Goal: Task Accomplishment & Management: Use online tool/utility

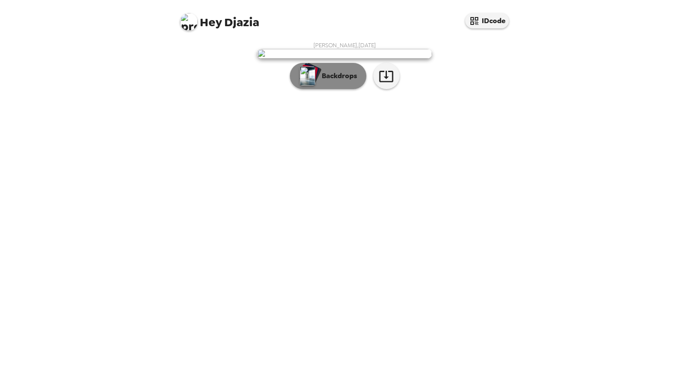
click at [338, 89] on button "Backdrops" at bounding box center [328, 76] width 77 height 26
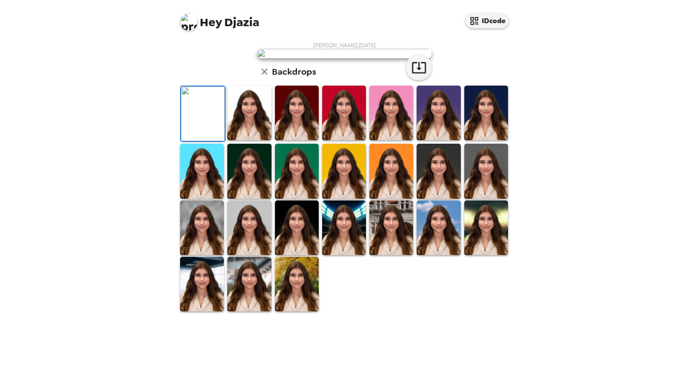
scroll to position [146, 0]
click at [497, 140] on img at bounding box center [486, 113] width 44 height 55
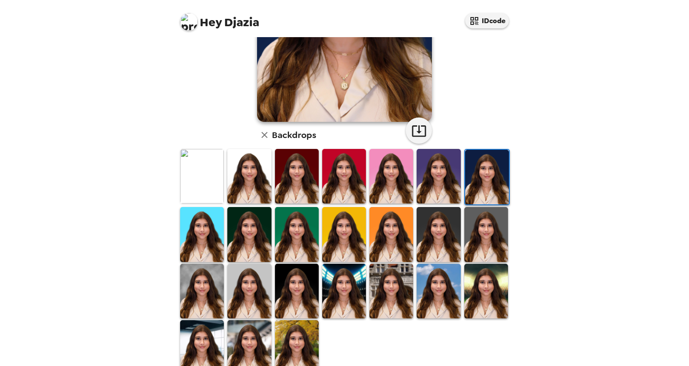
click at [486, 180] on img at bounding box center [487, 177] width 44 height 55
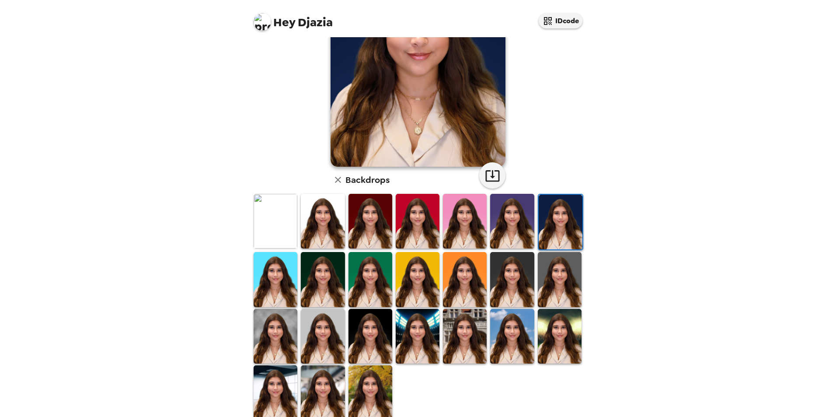
scroll to position [114, 0]
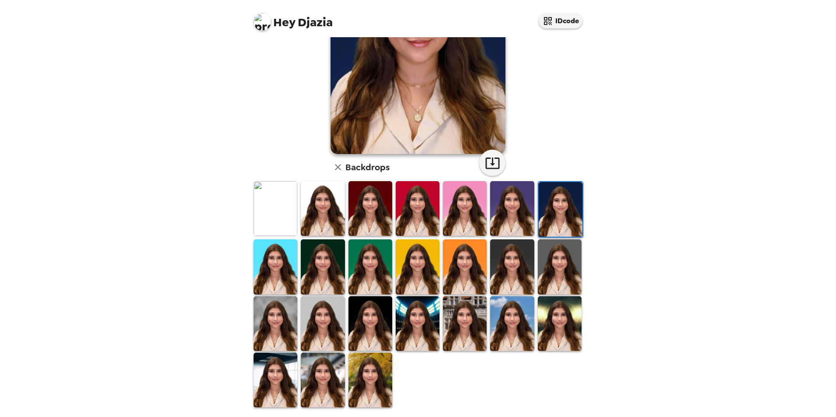
click at [430, 323] on img at bounding box center [418, 323] width 44 height 55
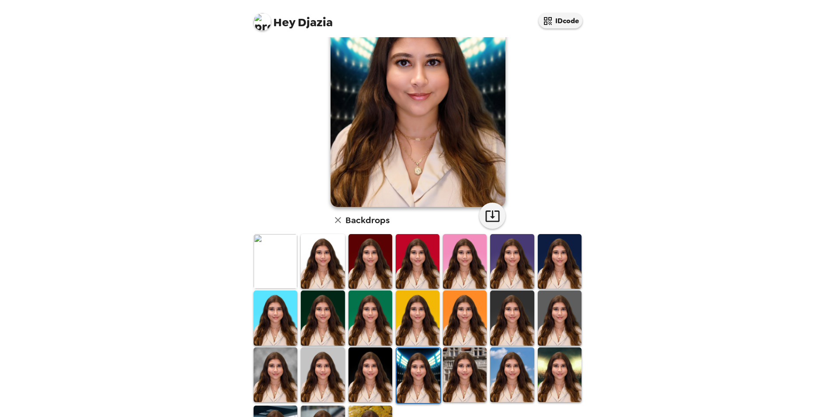
scroll to position [0, 0]
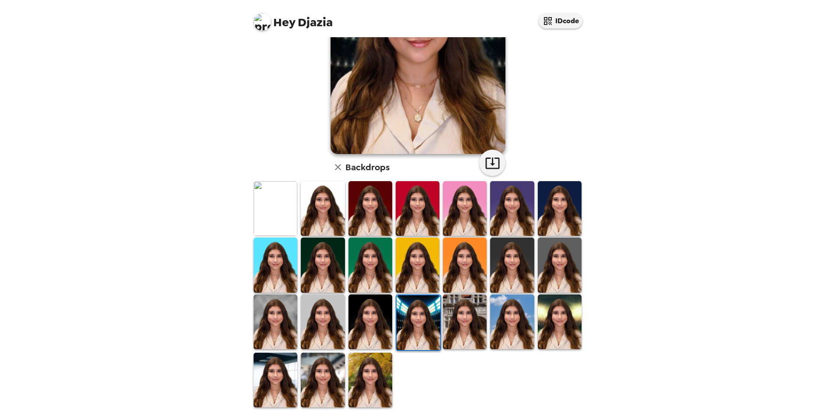
click at [306, 380] on img at bounding box center [323, 379] width 44 height 55
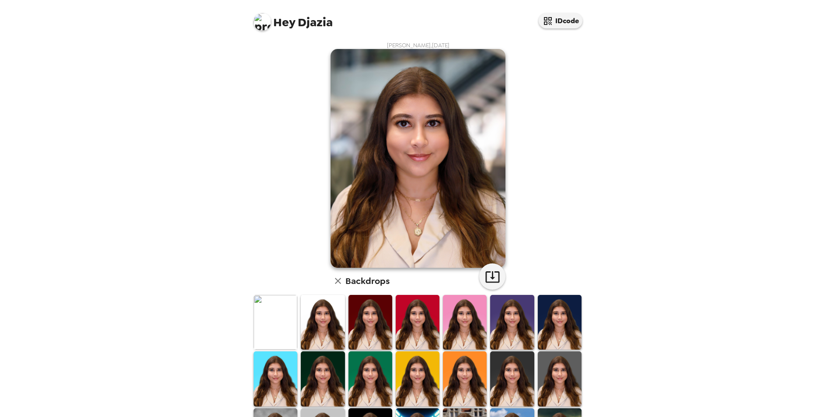
click at [282, 324] on img at bounding box center [276, 322] width 44 height 55
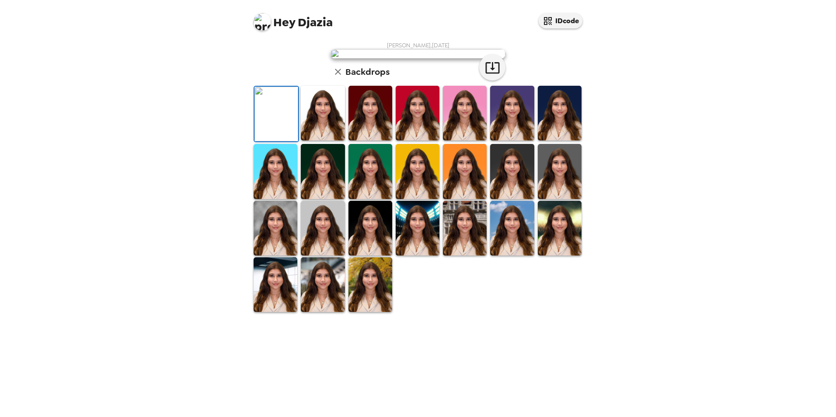
click at [329, 140] on img at bounding box center [323, 113] width 44 height 55
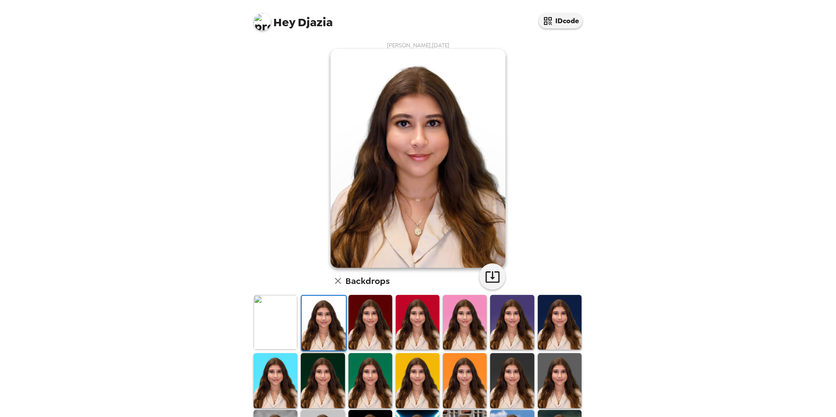
click at [363, 324] on img at bounding box center [370, 322] width 44 height 55
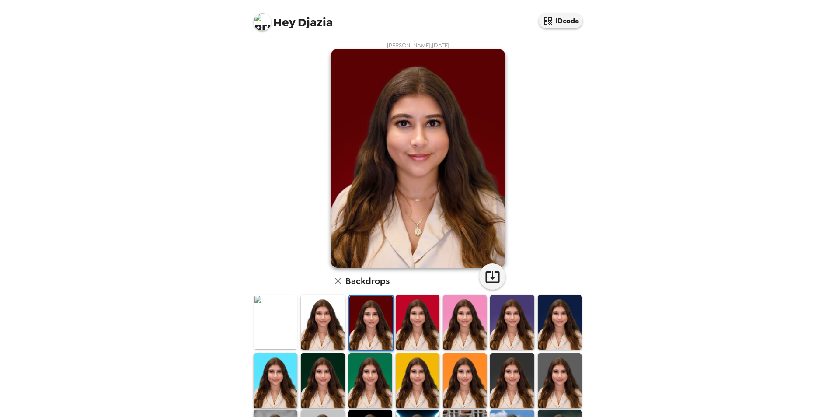
click at [418, 319] on img at bounding box center [418, 322] width 44 height 55
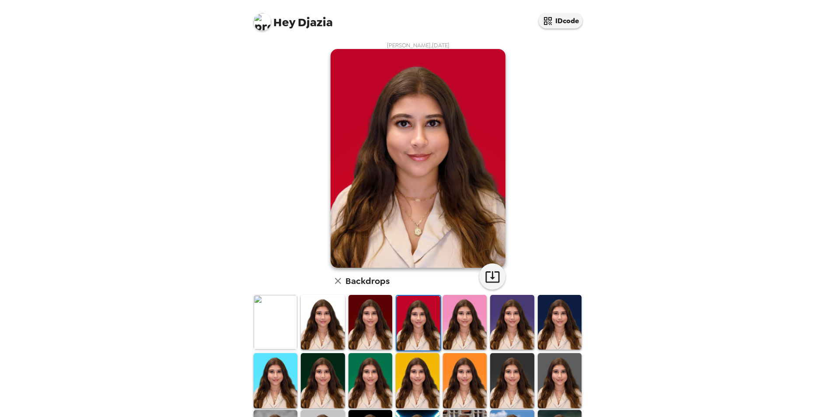
click at [458, 325] on img at bounding box center [465, 322] width 44 height 55
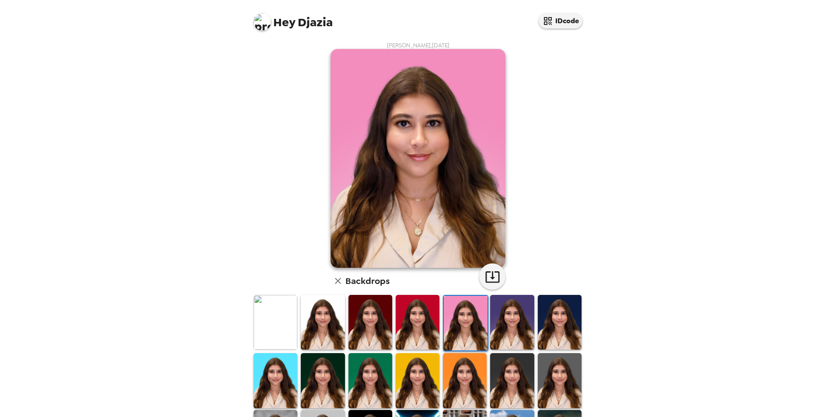
click at [503, 318] on img at bounding box center [512, 322] width 44 height 55
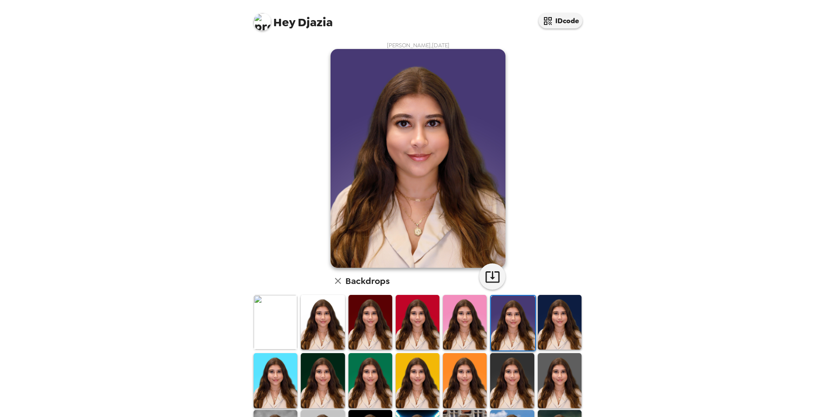
click at [548, 320] on img at bounding box center [560, 322] width 44 height 55
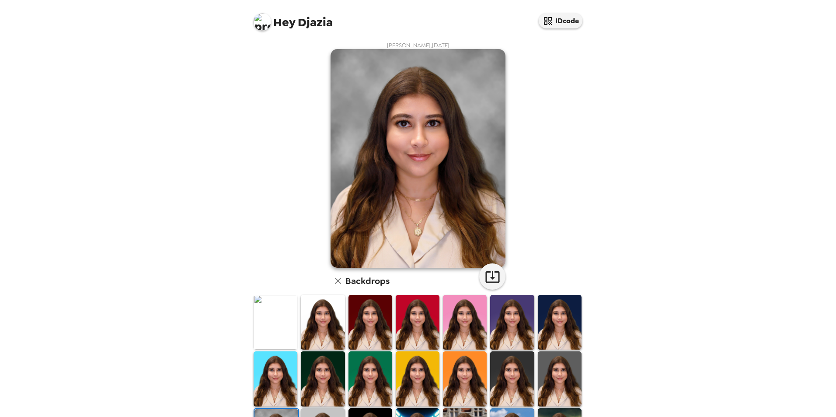
scroll to position [73, 0]
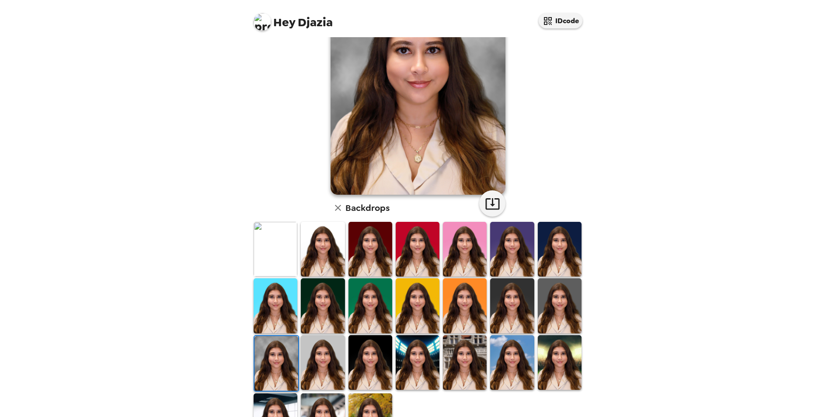
click at [334, 362] on img at bounding box center [323, 362] width 44 height 55
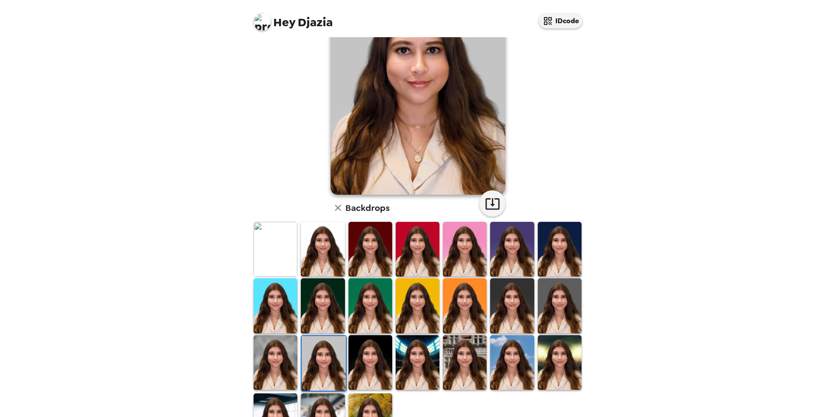
click at [372, 370] on img at bounding box center [370, 362] width 44 height 55
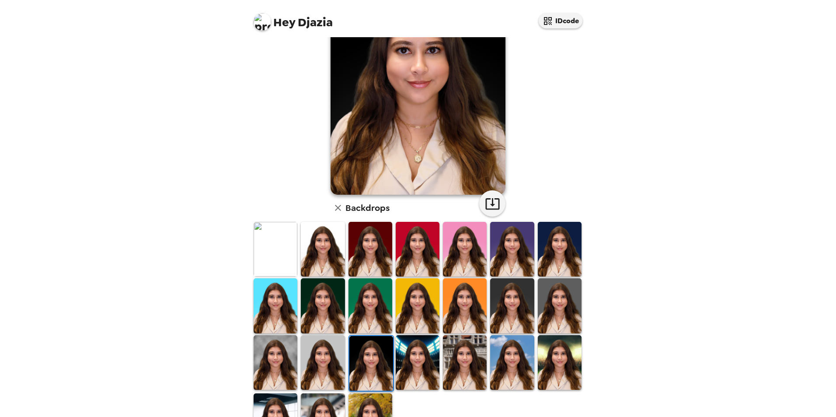
click at [427, 358] on img at bounding box center [418, 362] width 44 height 55
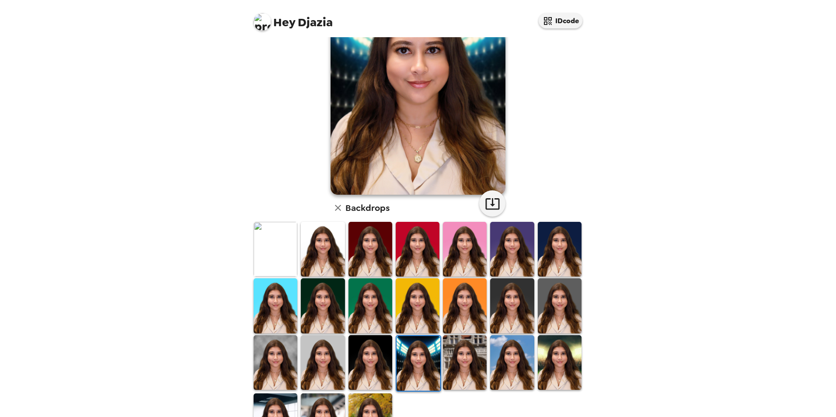
click at [465, 358] on img at bounding box center [465, 362] width 44 height 55
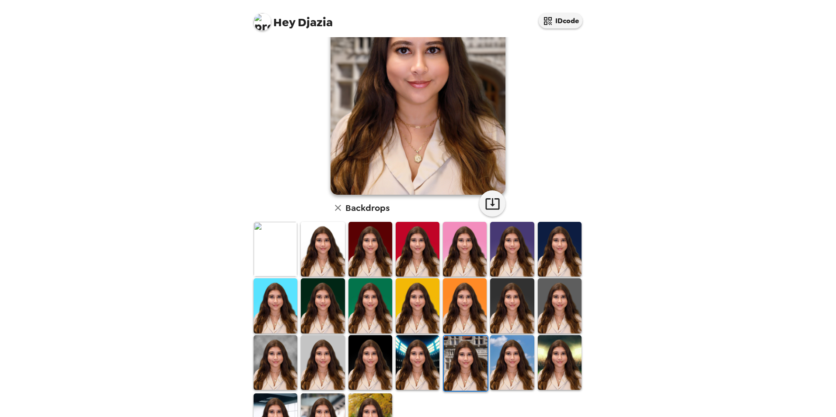
scroll to position [0, 0]
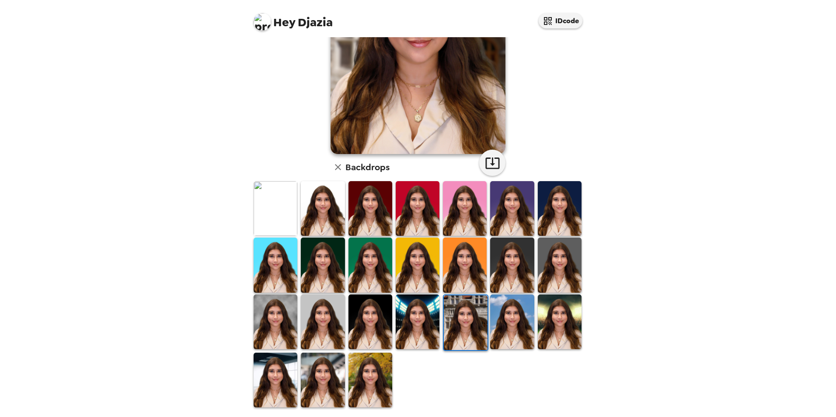
click at [515, 330] on img at bounding box center [512, 321] width 44 height 55
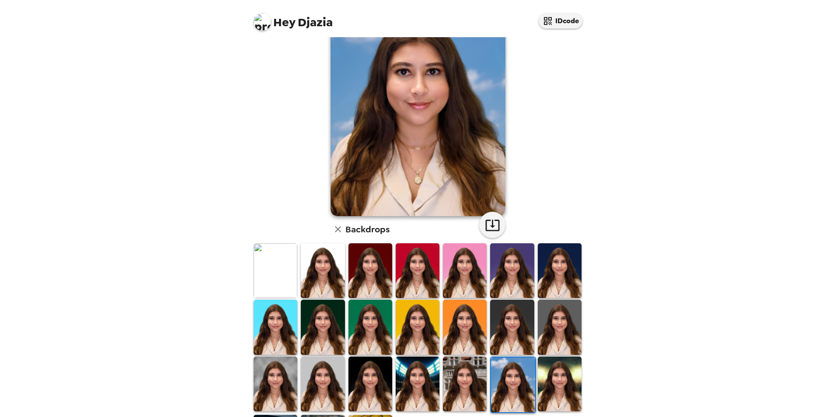
scroll to position [73, 0]
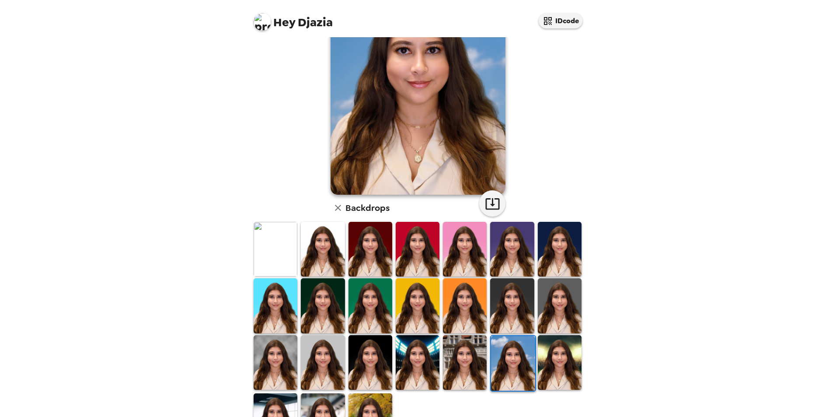
click at [553, 354] on img at bounding box center [560, 362] width 44 height 55
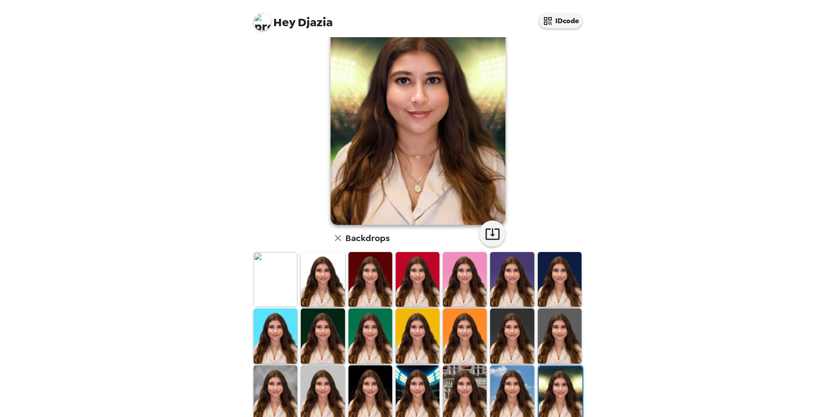
scroll to position [0, 0]
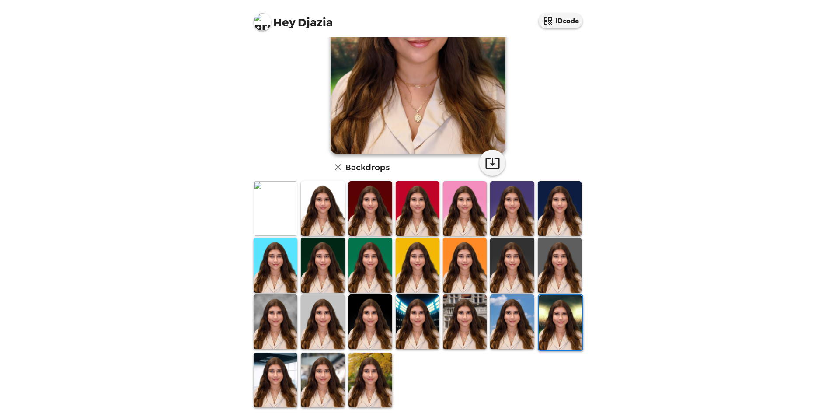
click at [278, 365] on img at bounding box center [276, 379] width 44 height 55
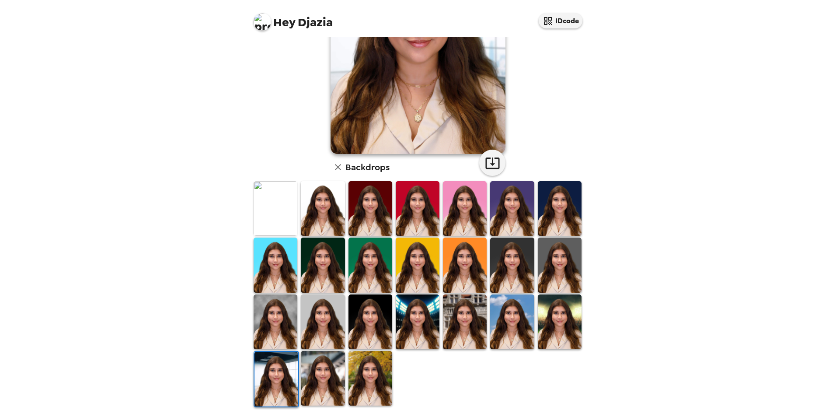
click at [325, 367] on img at bounding box center [323, 378] width 44 height 55
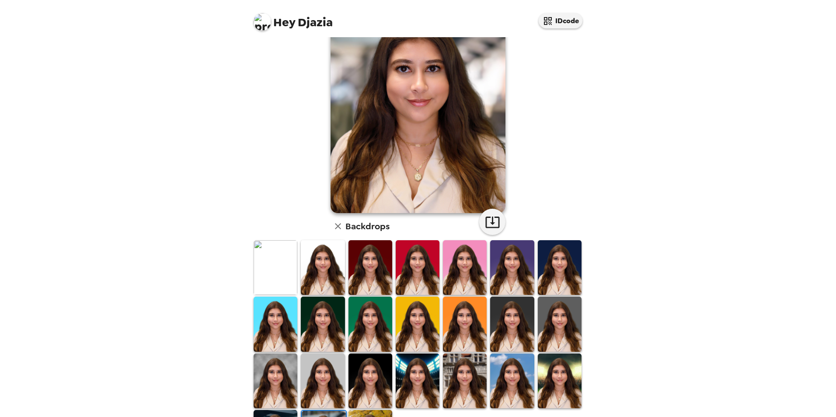
scroll to position [73, 0]
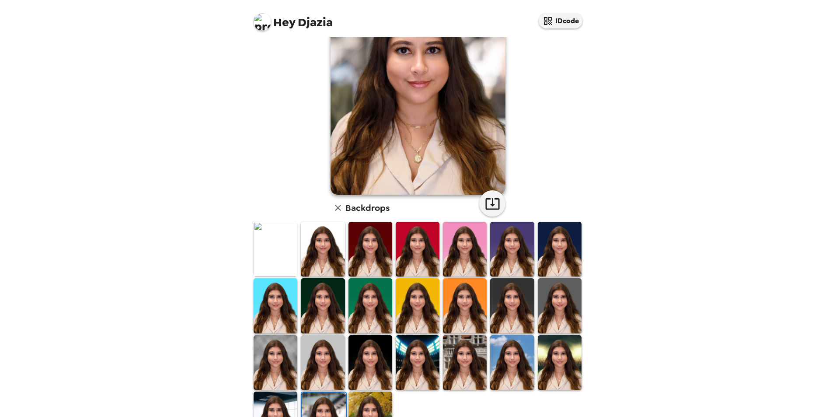
click at [376, 397] on img at bounding box center [370, 418] width 44 height 55
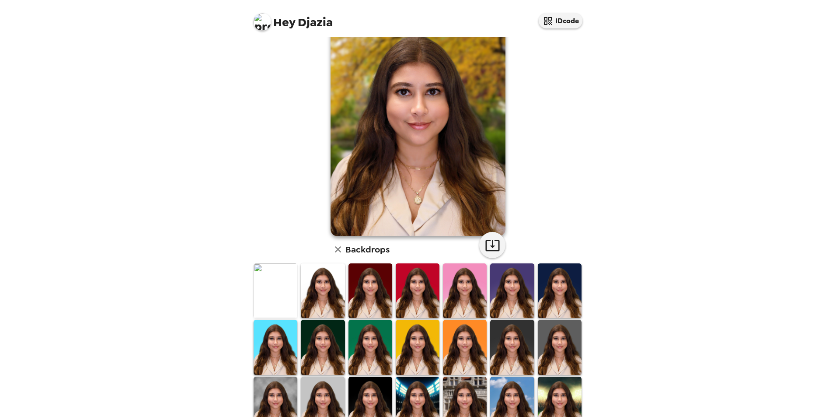
scroll to position [0, 0]
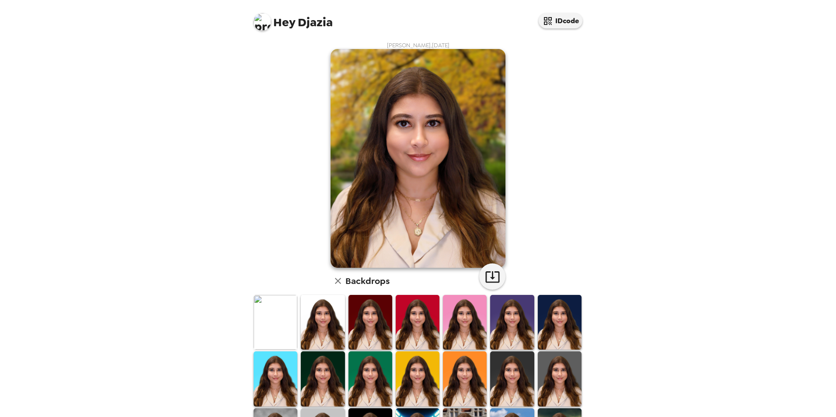
click at [552, 322] on img at bounding box center [560, 322] width 44 height 55
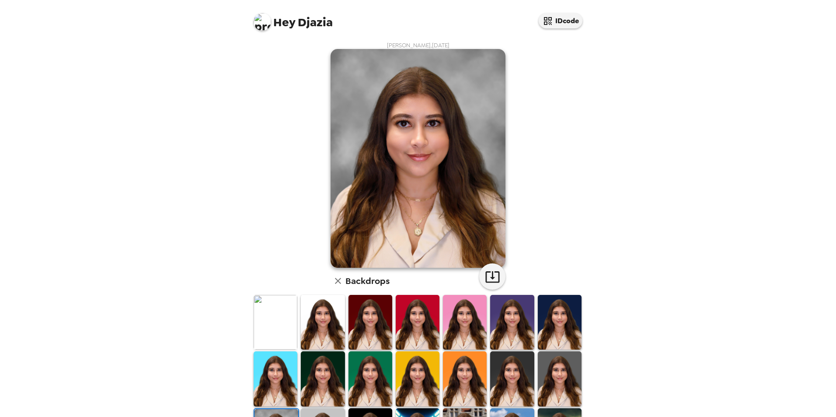
click at [685, 155] on div "Hey Djazia IDcode [PERSON_NAME] , [DATE] Backdrops" at bounding box center [418, 208] width 836 height 417
click at [491, 272] on icon "button" at bounding box center [492, 276] width 15 height 15
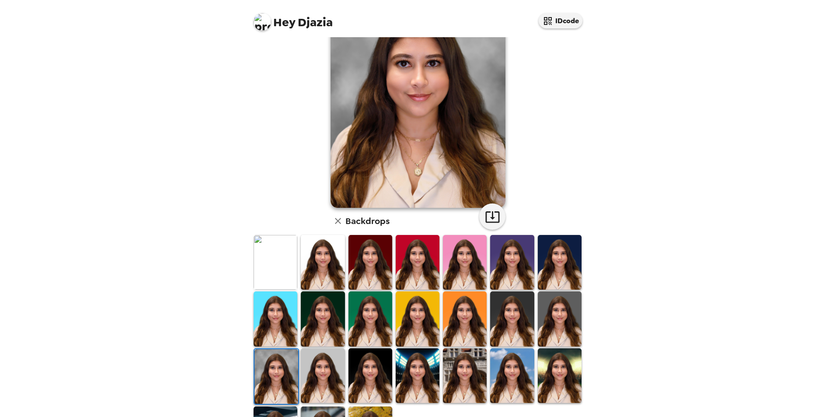
scroll to position [114, 0]
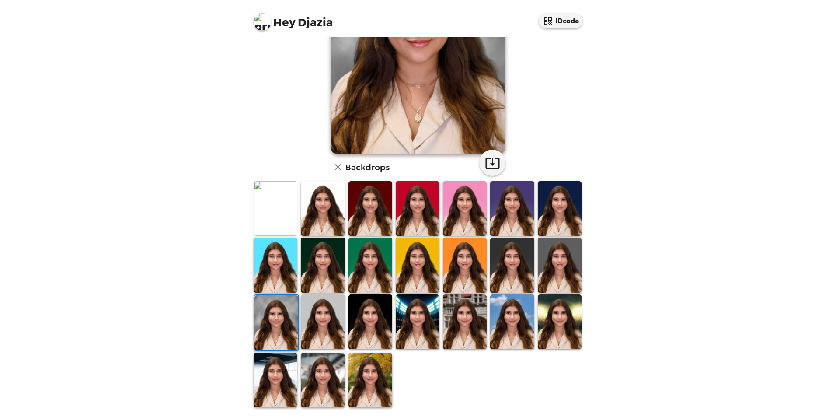
click at [567, 378] on div at bounding box center [420, 294] width 336 height 228
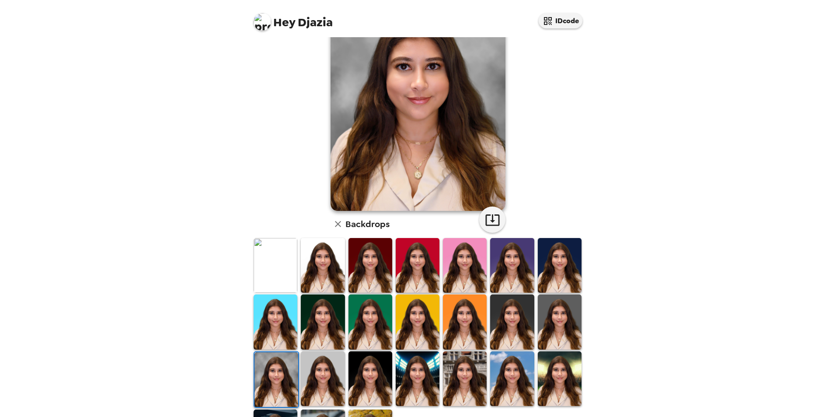
scroll to position [73, 0]
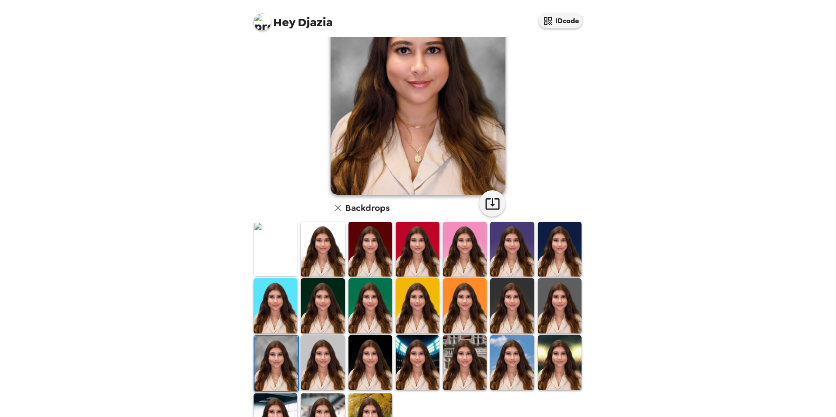
click at [497, 359] on img at bounding box center [512, 362] width 44 height 55
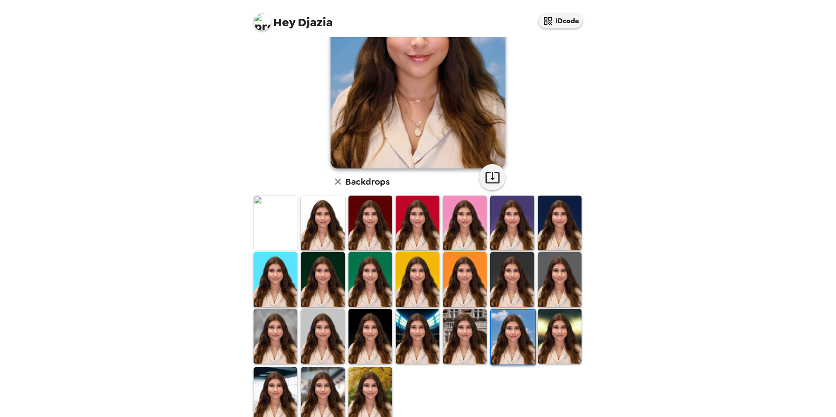
scroll to position [114, 0]
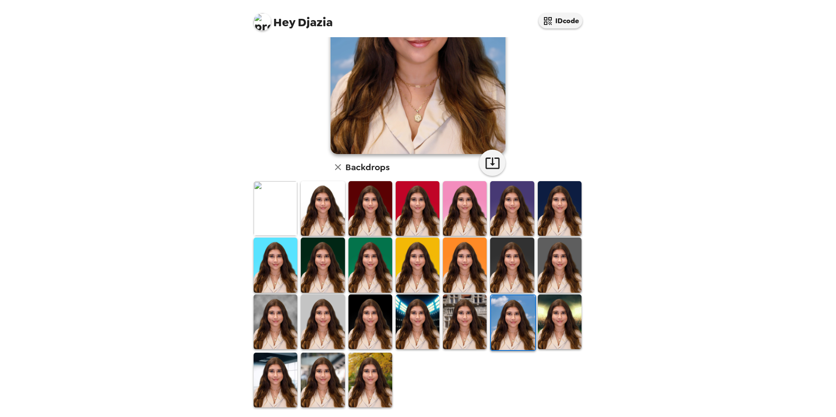
click at [478, 329] on img at bounding box center [465, 321] width 44 height 55
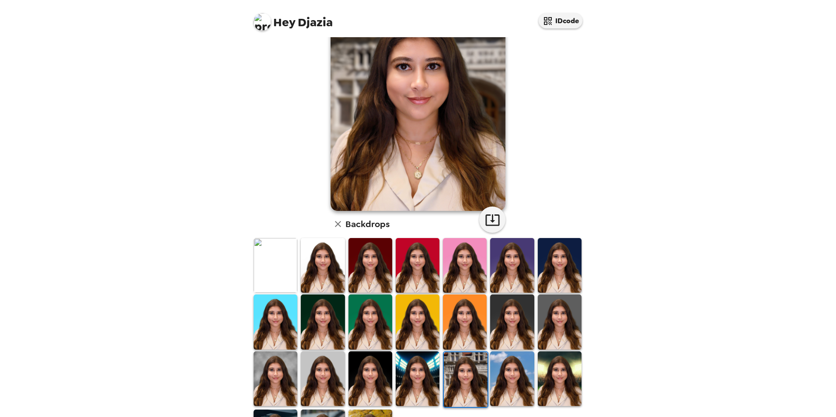
scroll to position [0, 0]
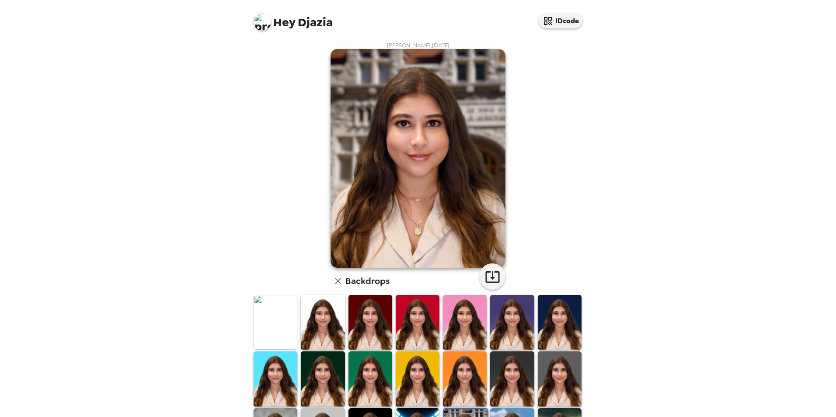
click at [560, 304] on img at bounding box center [560, 322] width 44 height 55
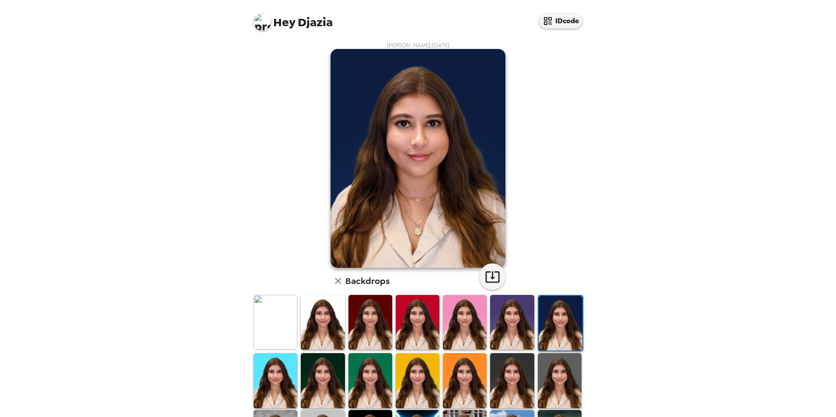
click at [306, 376] on img at bounding box center [323, 380] width 44 height 55
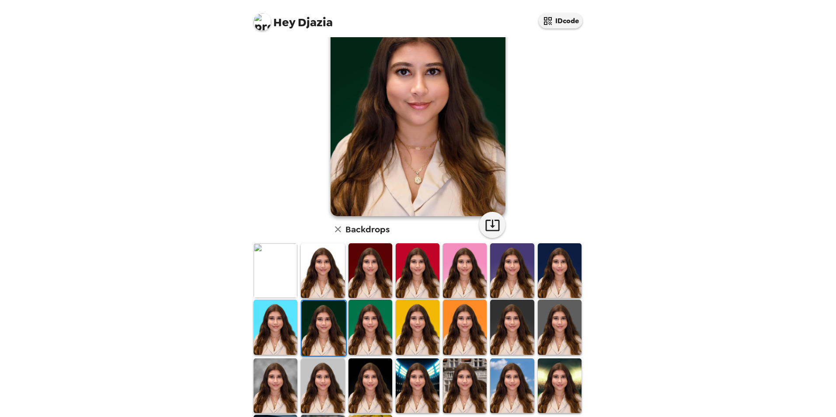
scroll to position [73, 0]
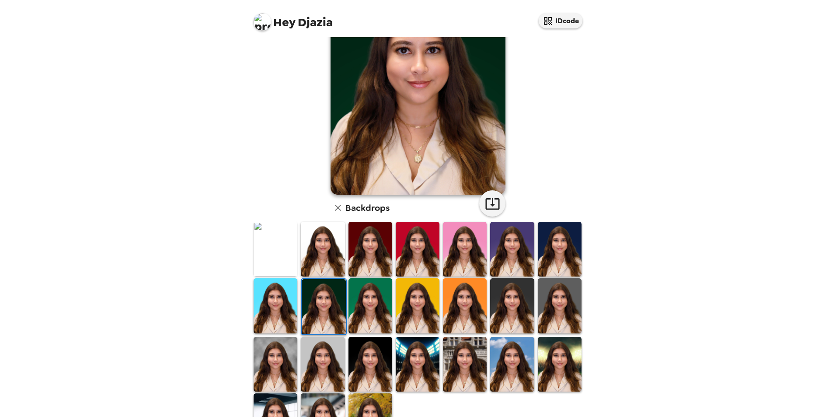
click at [271, 354] on img at bounding box center [276, 364] width 44 height 55
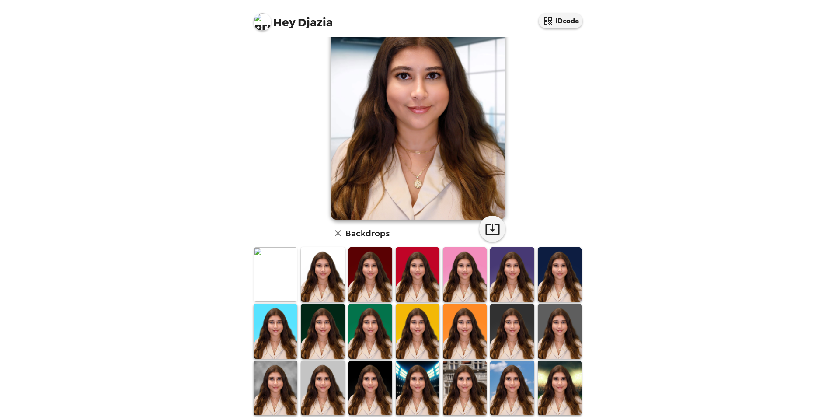
scroll to position [114, 0]
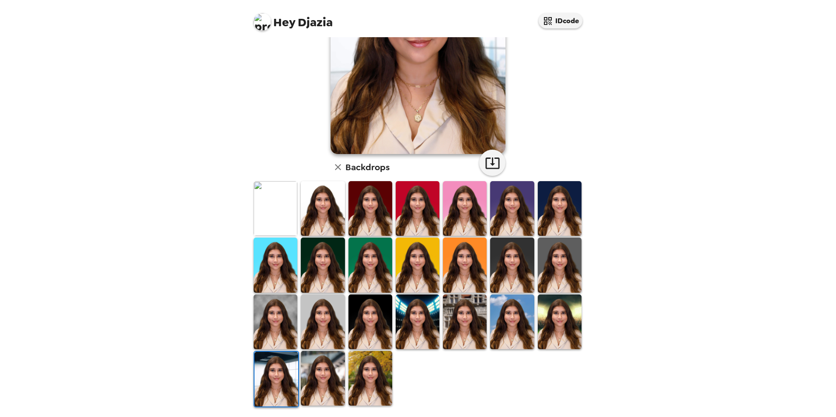
click at [333, 370] on img at bounding box center [323, 378] width 44 height 55
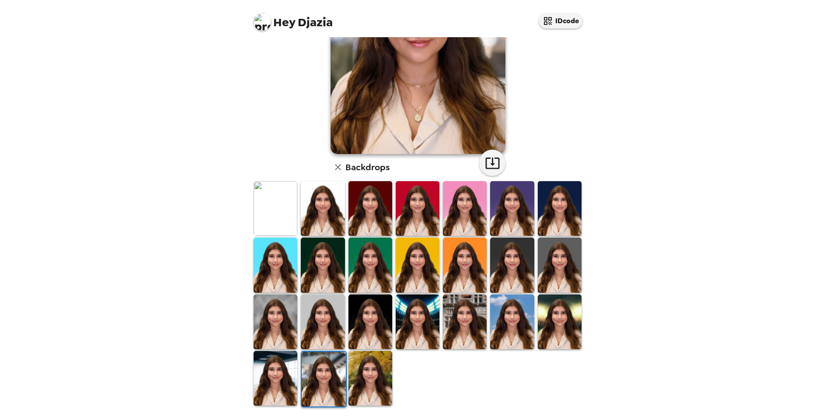
drag, startPoint x: 370, startPoint y: 381, endPoint x: 376, endPoint y: 370, distance: 11.9
click at [369, 381] on img at bounding box center [370, 378] width 44 height 55
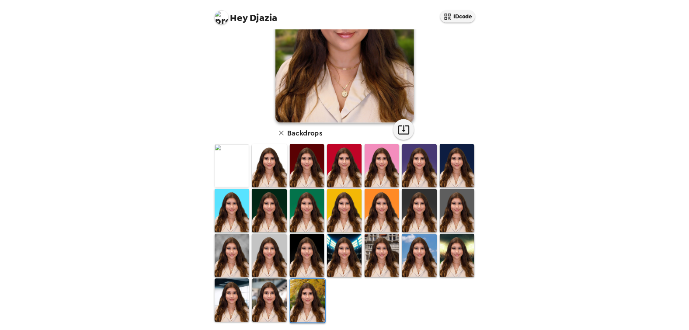
scroll to position [0, 0]
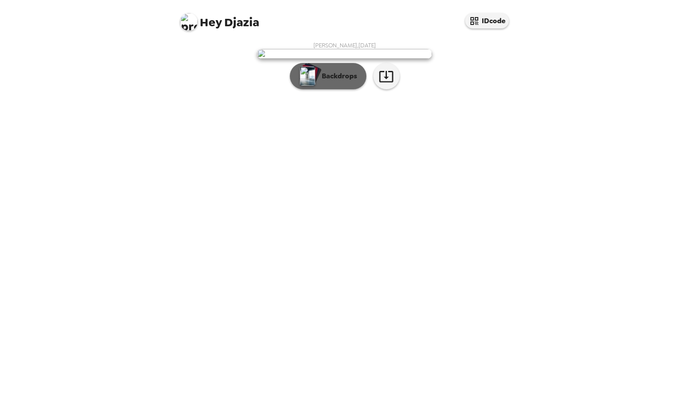
click at [345, 81] on p "Backdrops" at bounding box center [337, 76] width 40 height 10
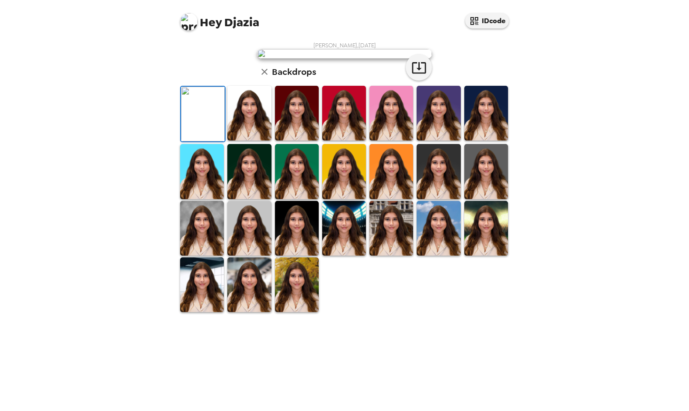
click at [243, 140] on img at bounding box center [249, 113] width 44 height 55
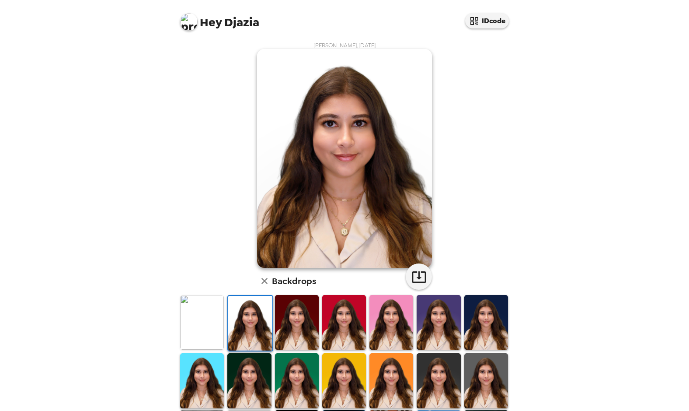
click at [295, 338] on img at bounding box center [297, 322] width 44 height 55
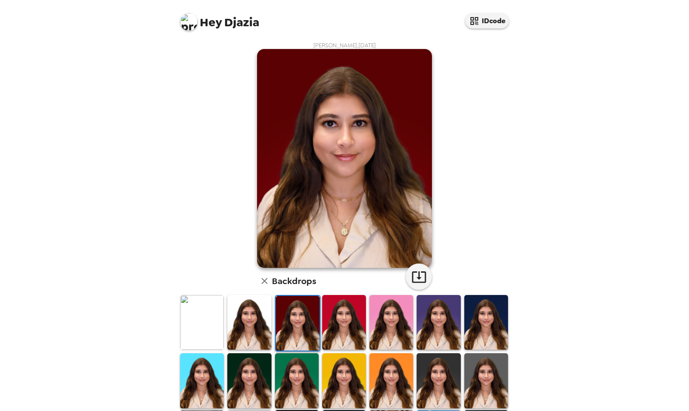
click at [346, 327] on img at bounding box center [344, 322] width 44 height 55
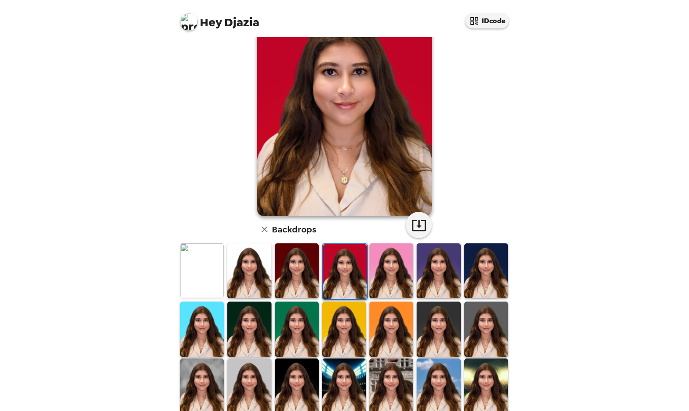
scroll to position [73, 0]
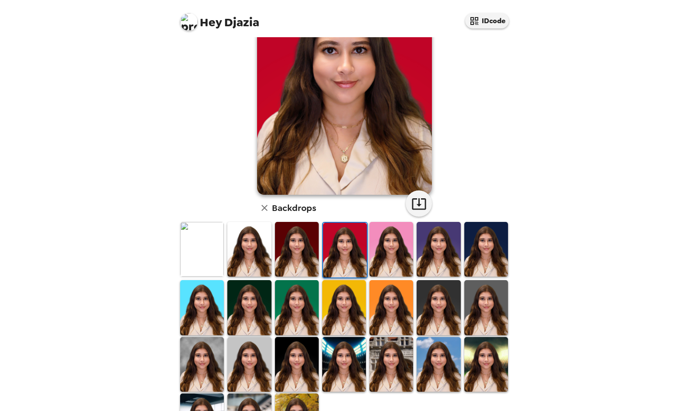
click at [206, 364] on img at bounding box center [202, 364] width 44 height 55
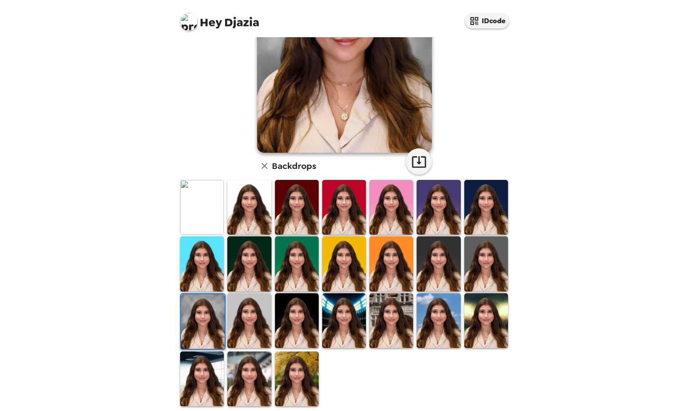
scroll to position [120, 0]
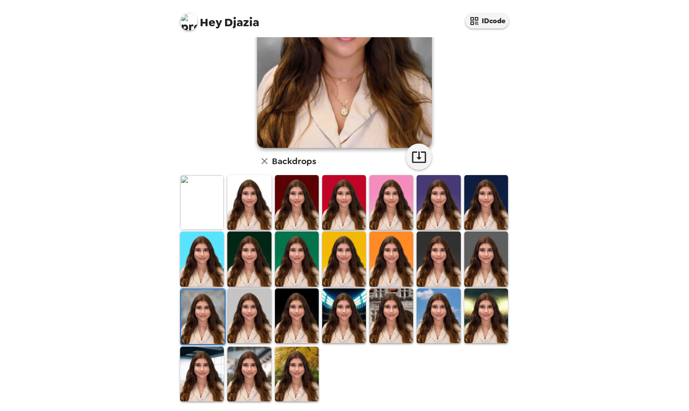
click at [296, 371] on img at bounding box center [297, 373] width 44 height 55
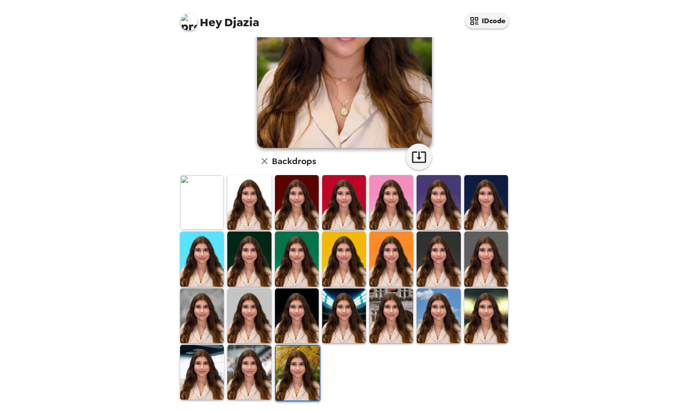
click at [247, 315] on img at bounding box center [249, 315] width 44 height 55
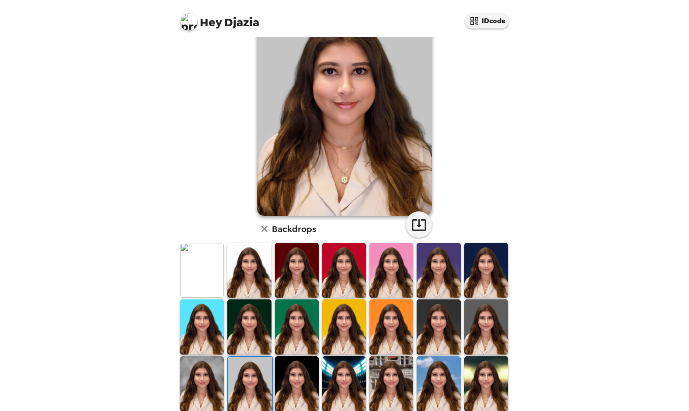
scroll to position [73, 0]
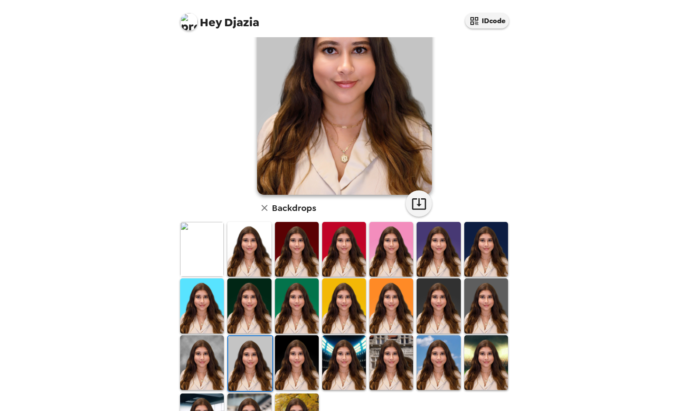
click at [286, 372] on img at bounding box center [297, 362] width 44 height 55
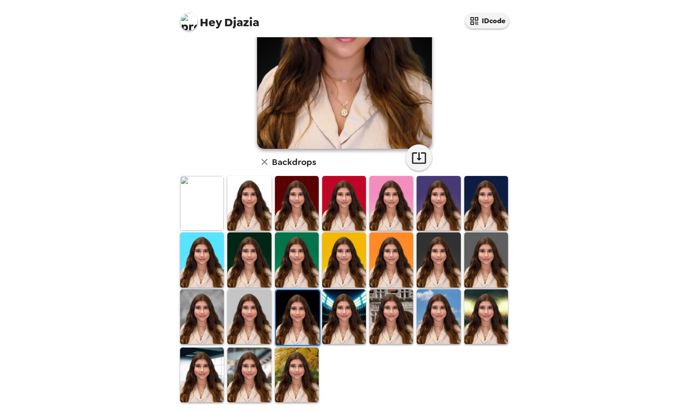
scroll to position [120, 0]
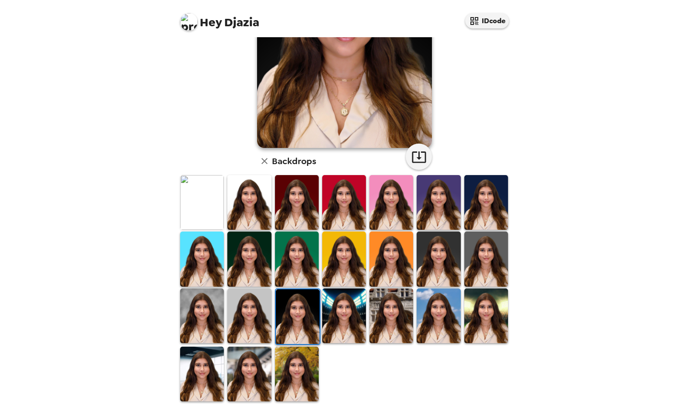
click at [206, 312] on img at bounding box center [202, 315] width 44 height 55
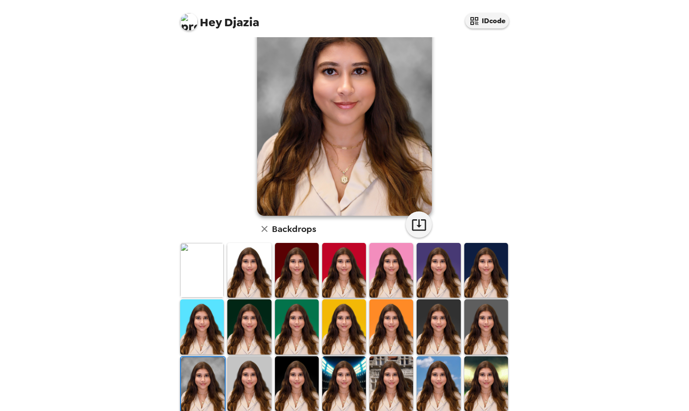
scroll to position [73, 0]
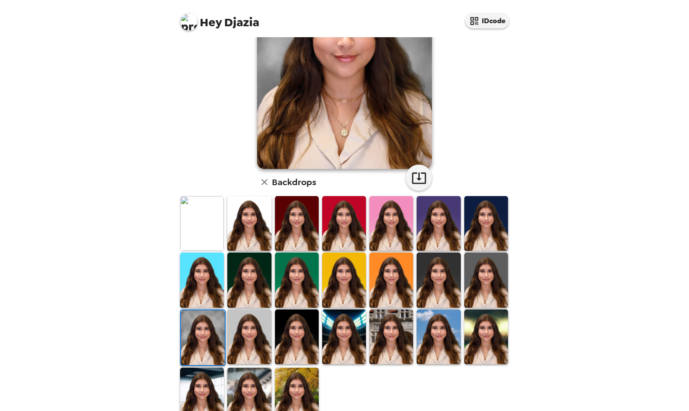
scroll to position [120, 0]
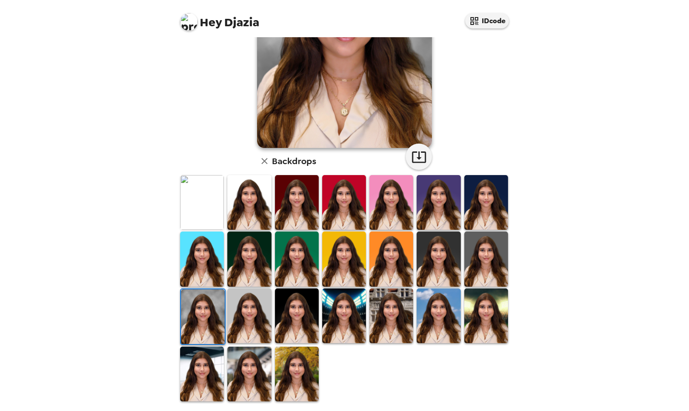
drag, startPoint x: 282, startPoint y: 376, endPoint x: 338, endPoint y: 328, distance: 73.5
click at [282, 376] on img at bounding box center [297, 373] width 44 height 55
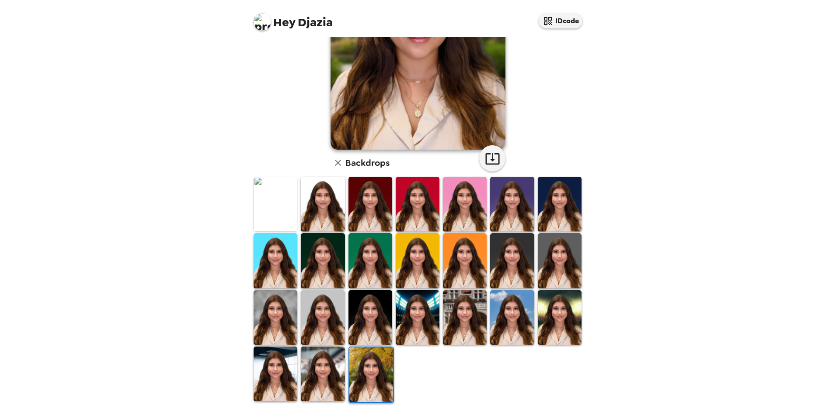
scroll to position [114, 0]
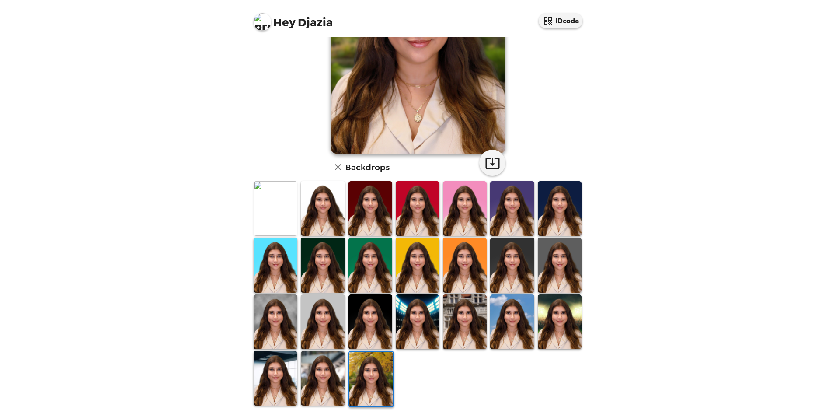
click at [562, 208] on img at bounding box center [560, 208] width 44 height 55
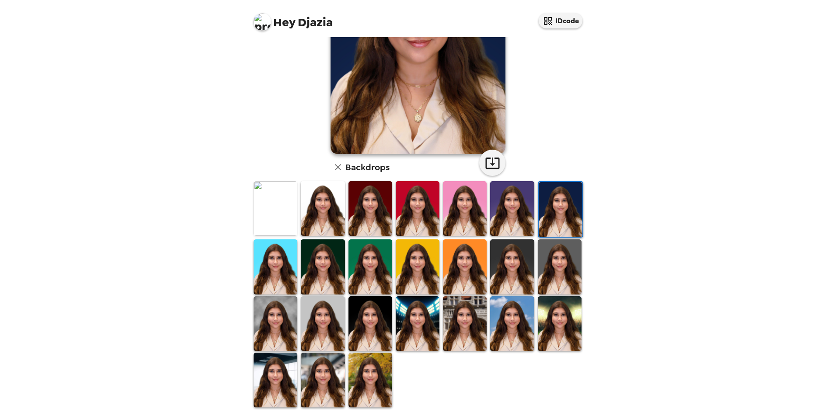
click at [280, 312] on img at bounding box center [276, 323] width 44 height 55
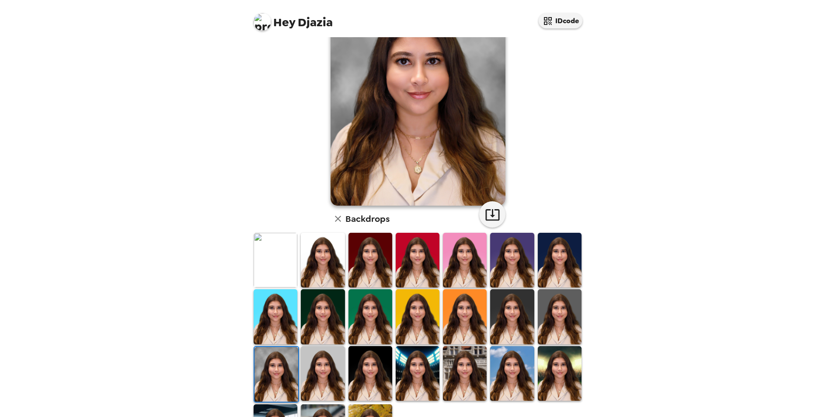
scroll to position [0, 0]
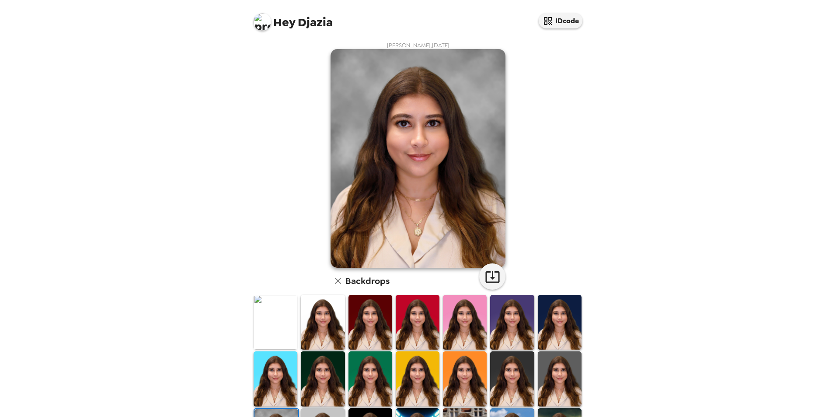
click at [414, 157] on img at bounding box center [417, 158] width 175 height 219
click at [436, 215] on img at bounding box center [417, 158] width 175 height 219
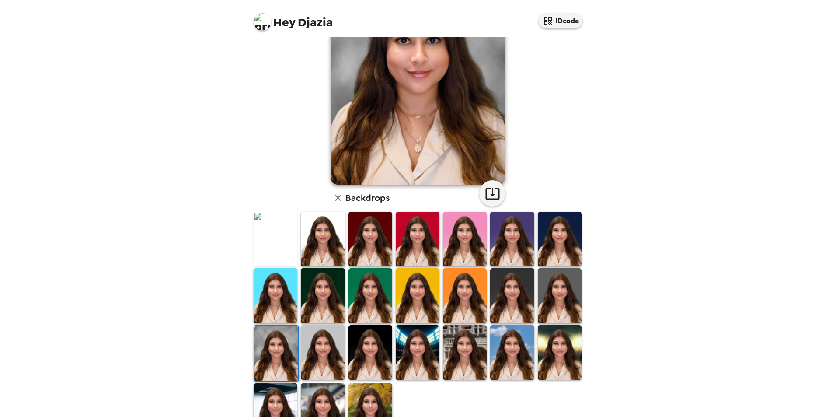
scroll to position [114, 0]
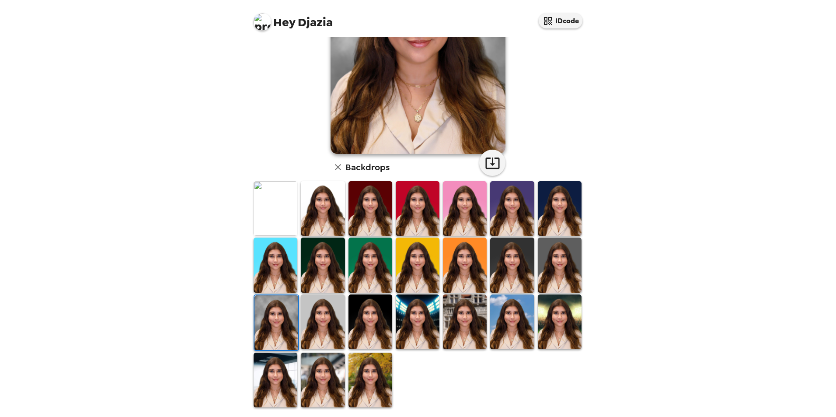
click at [379, 374] on img at bounding box center [370, 379] width 44 height 55
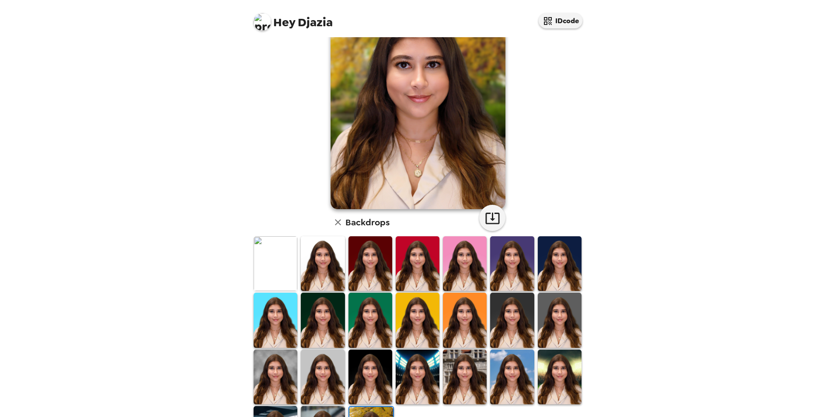
scroll to position [114, 0]
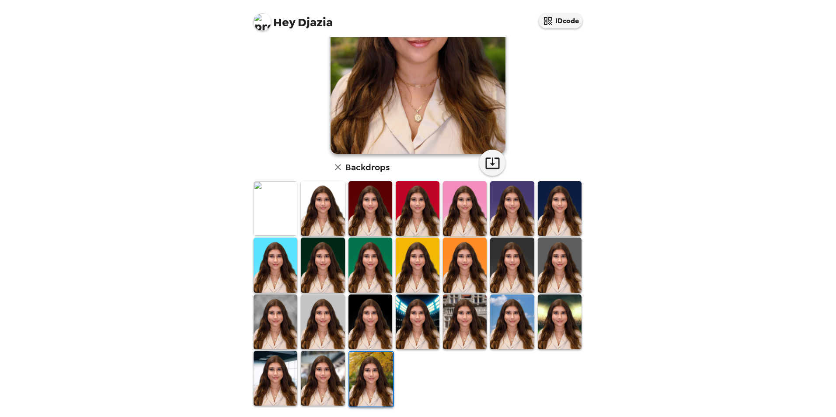
click at [552, 262] on img at bounding box center [560, 264] width 44 height 55
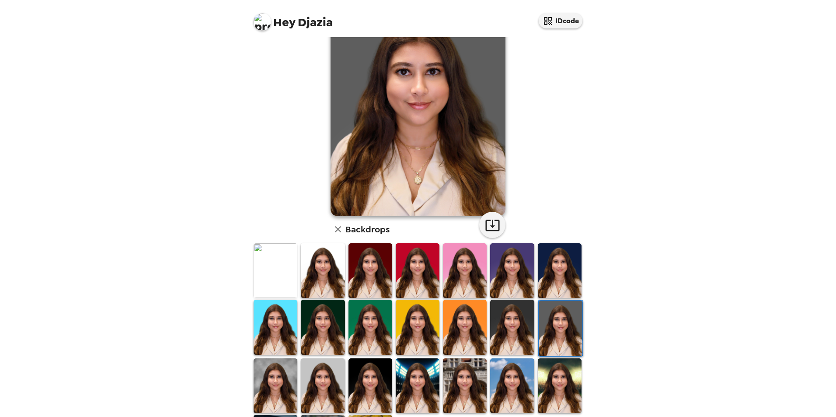
scroll to position [73, 0]
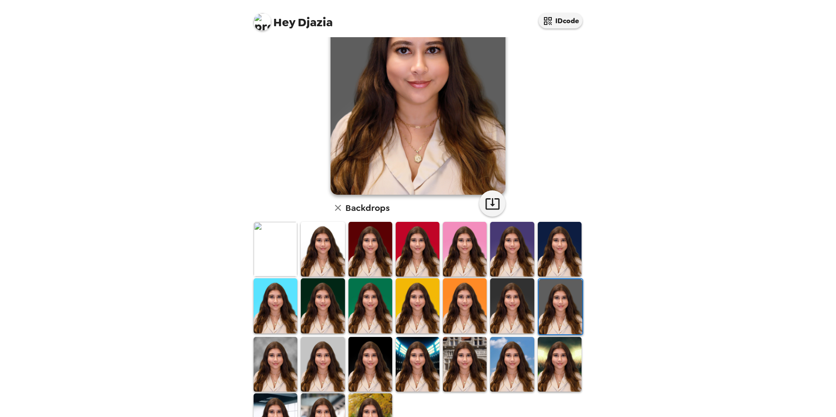
click at [277, 255] on img at bounding box center [276, 249] width 44 height 55
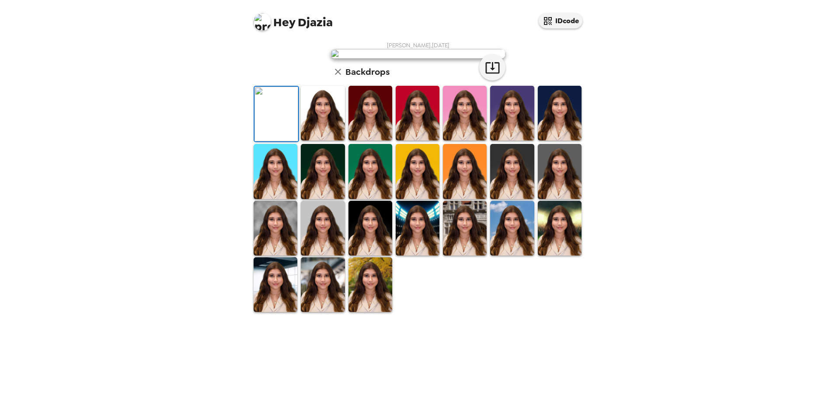
scroll to position [0, 0]
click at [317, 140] on img at bounding box center [323, 113] width 44 height 55
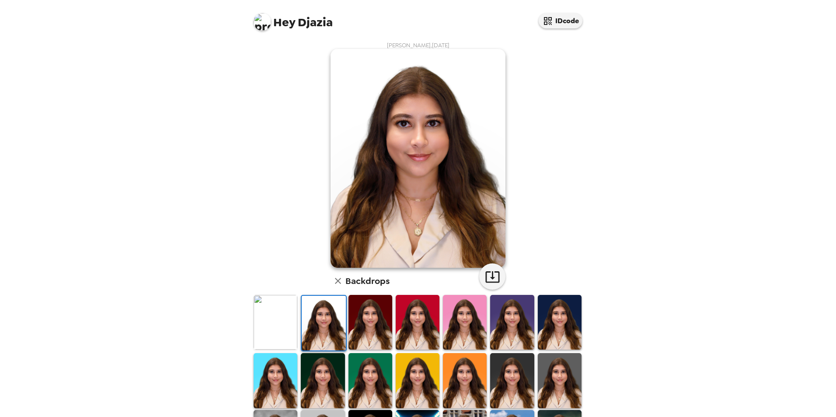
click at [367, 326] on img at bounding box center [370, 322] width 44 height 55
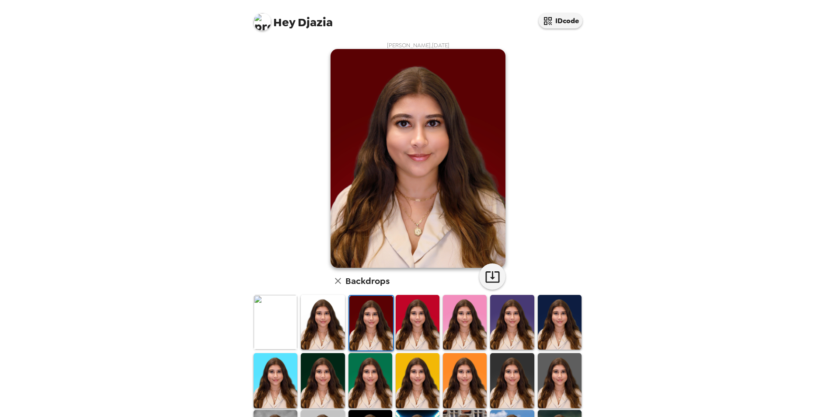
click at [417, 332] on img at bounding box center [418, 322] width 44 height 55
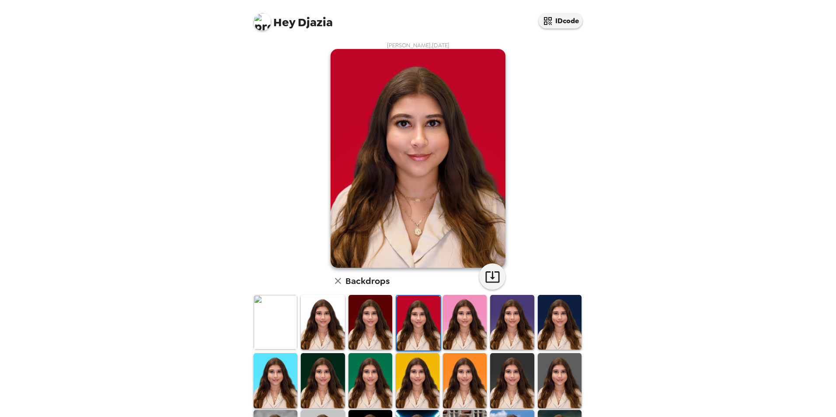
click at [461, 332] on img at bounding box center [465, 322] width 44 height 55
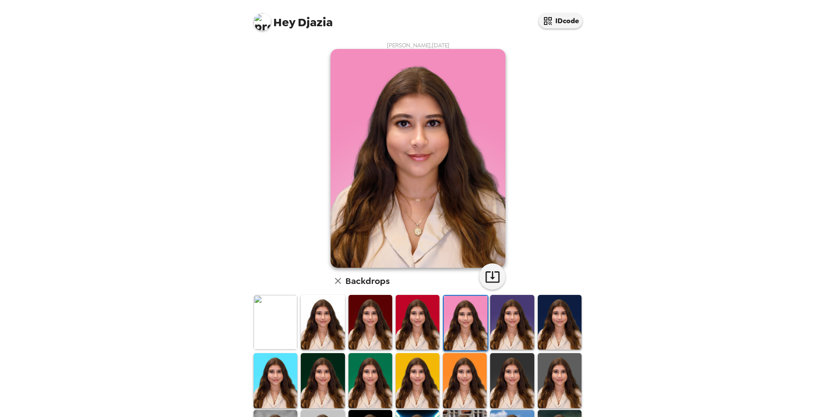
click at [509, 337] on img at bounding box center [512, 322] width 44 height 55
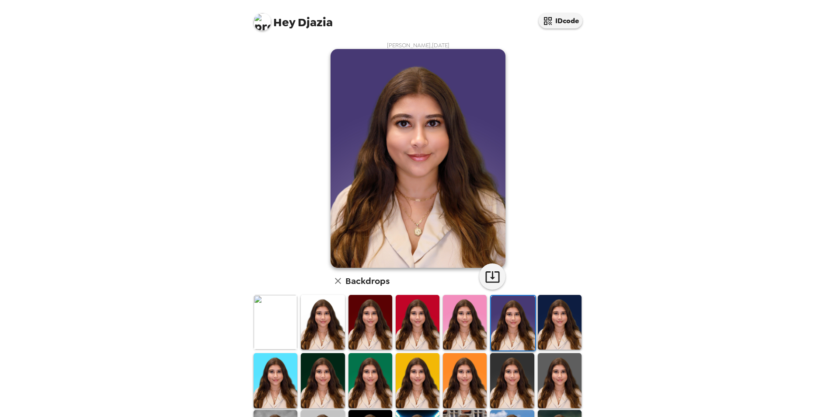
click at [560, 334] on img at bounding box center [560, 322] width 44 height 55
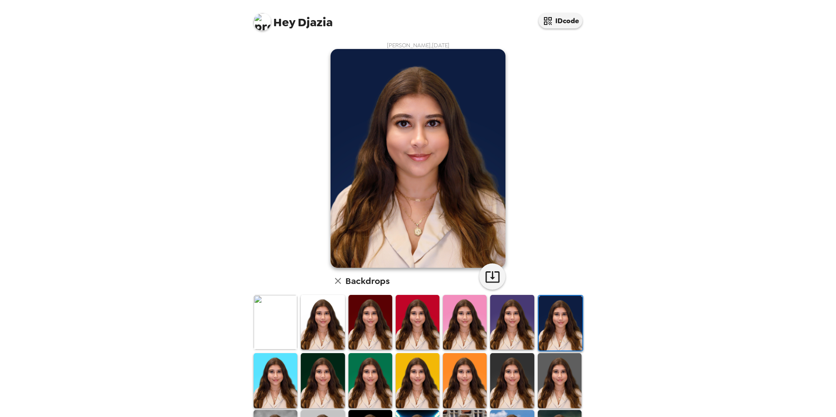
click at [282, 372] on img at bounding box center [276, 380] width 44 height 55
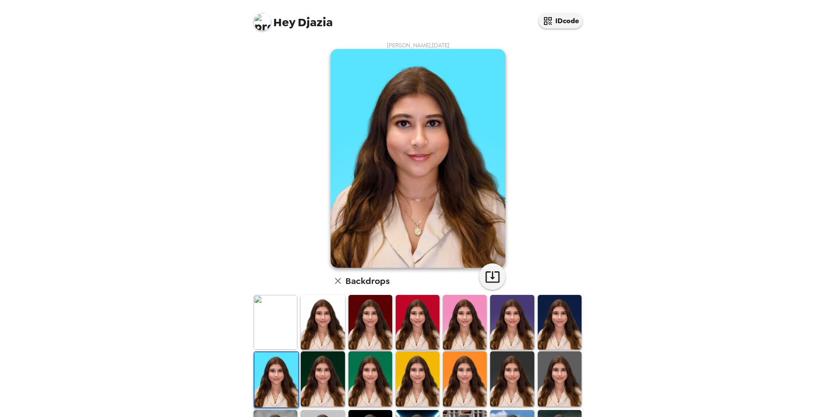
click at [324, 371] on img at bounding box center [323, 378] width 44 height 55
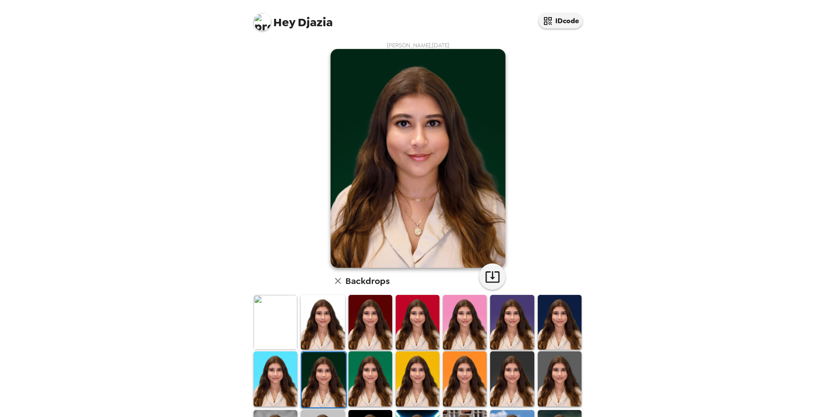
click at [376, 375] on img at bounding box center [370, 378] width 44 height 55
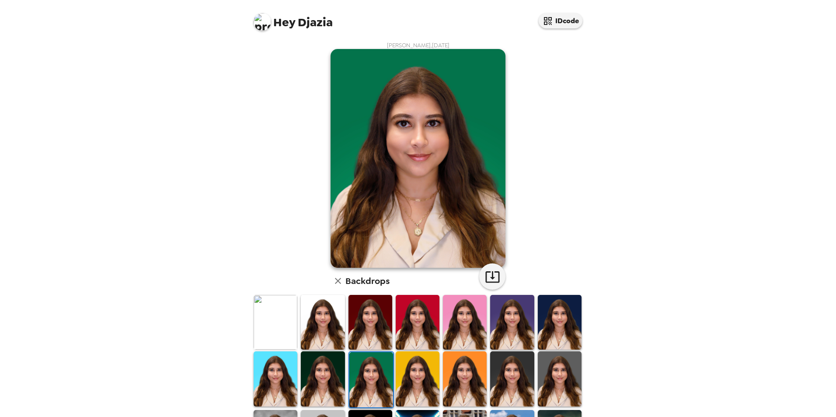
click at [410, 372] on img at bounding box center [418, 378] width 44 height 55
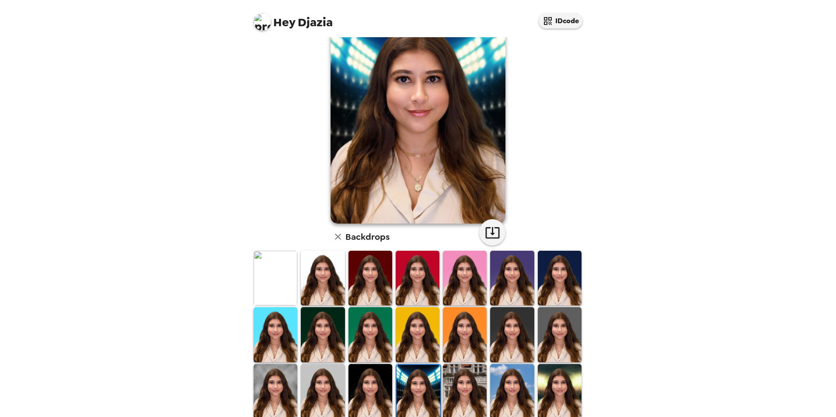
scroll to position [114, 0]
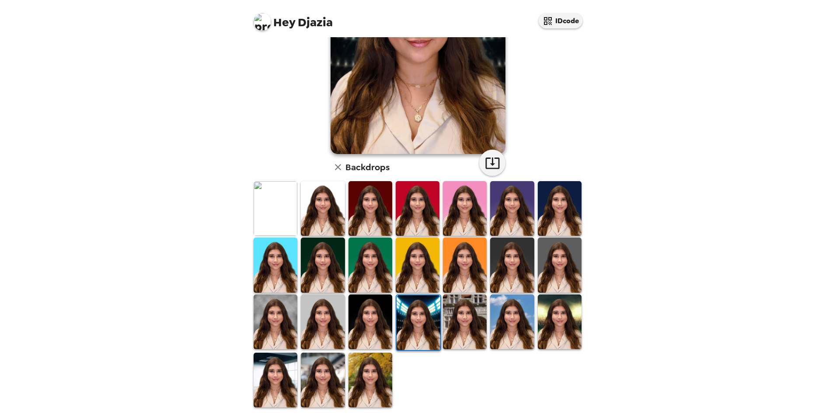
drag, startPoint x: 332, startPoint y: 389, endPoint x: 618, endPoint y: 174, distance: 357.2
click at [332, 389] on img at bounding box center [323, 379] width 44 height 55
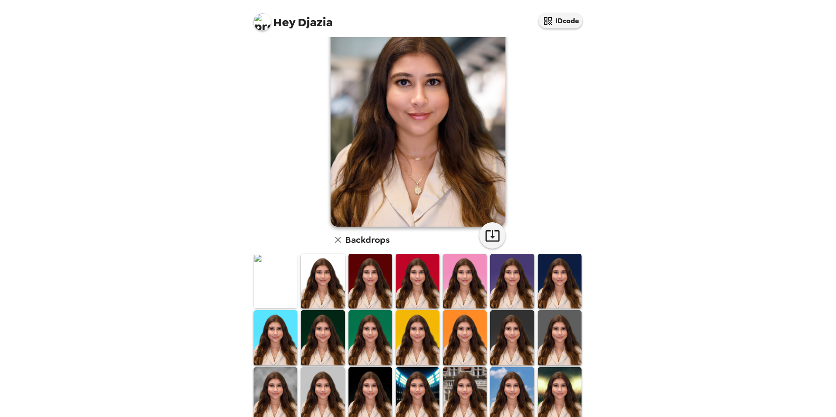
scroll to position [0, 0]
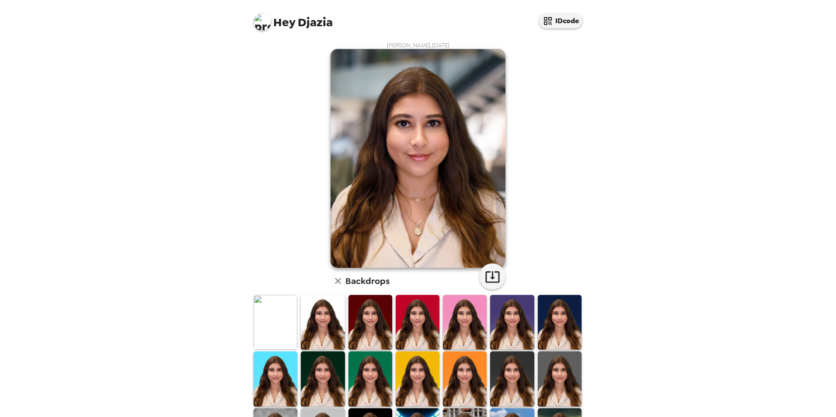
click at [283, 320] on img at bounding box center [276, 322] width 44 height 55
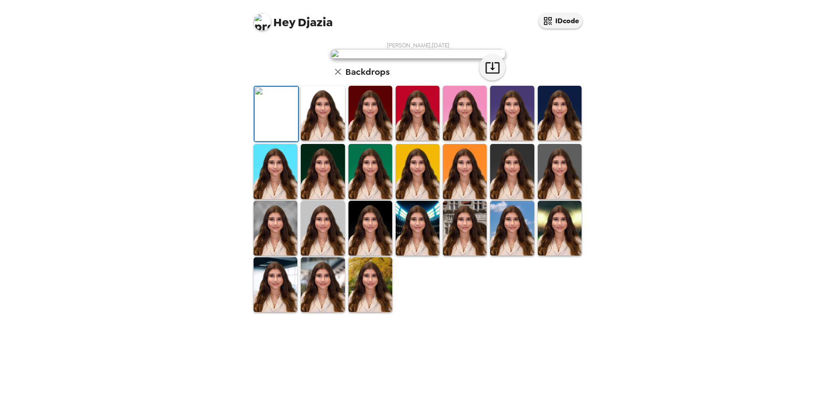
click at [329, 140] on img at bounding box center [323, 113] width 44 height 55
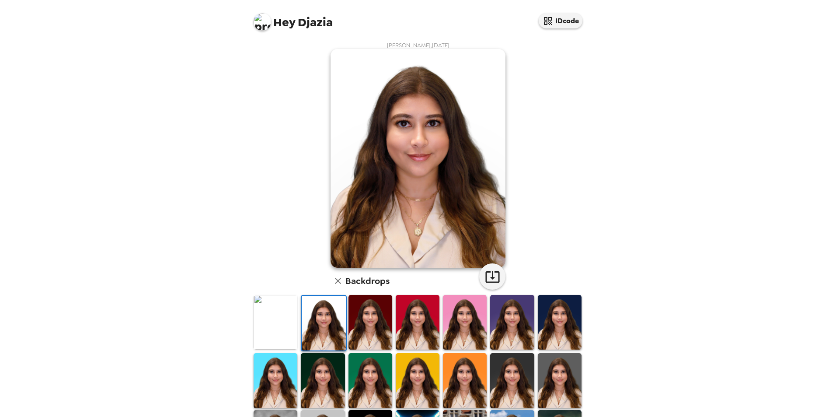
click at [373, 312] on img at bounding box center [370, 322] width 44 height 55
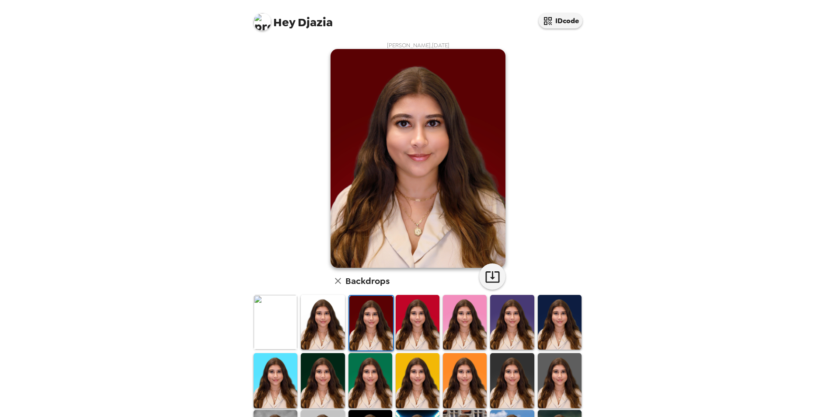
click at [409, 318] on img at bounding box center [418, 322] width 44 height 55
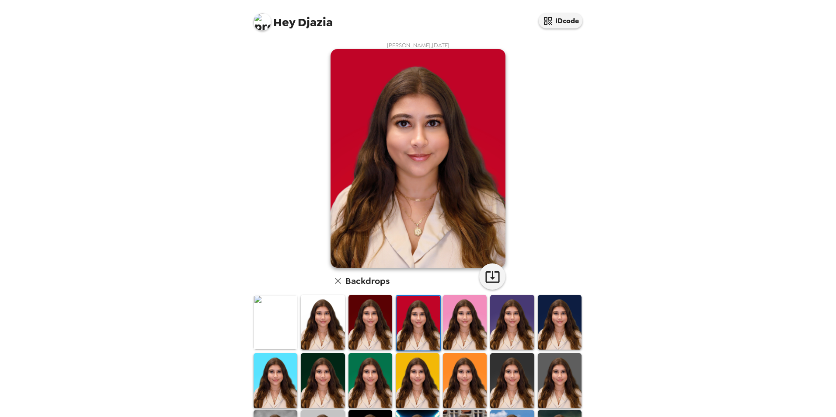
click at [464, 325] on img at bounding box center [465, 322] width 44 height 55
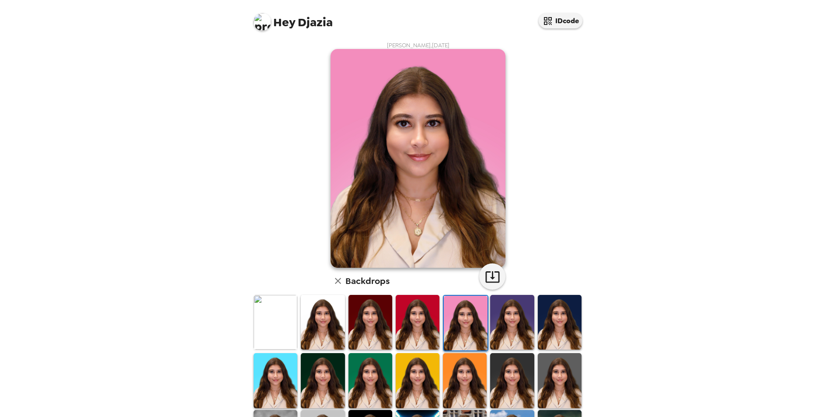
click at [522, 324] on img at bounding box center [512, 322] width 44 height 55
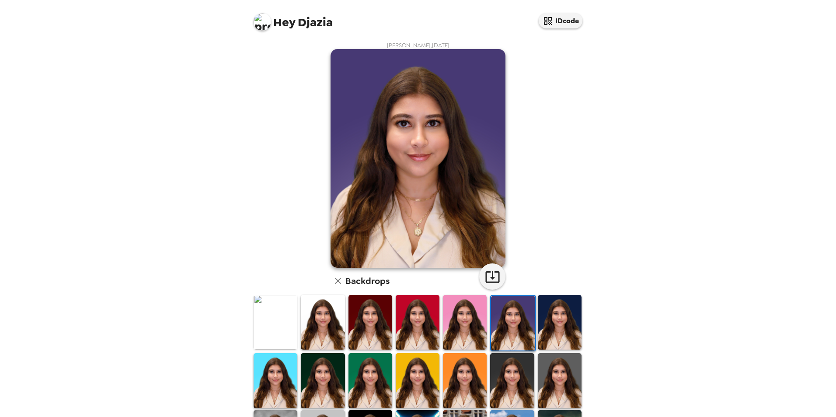
click at [551, 323] on img at bounding box center [560, 322] width 44 height 55
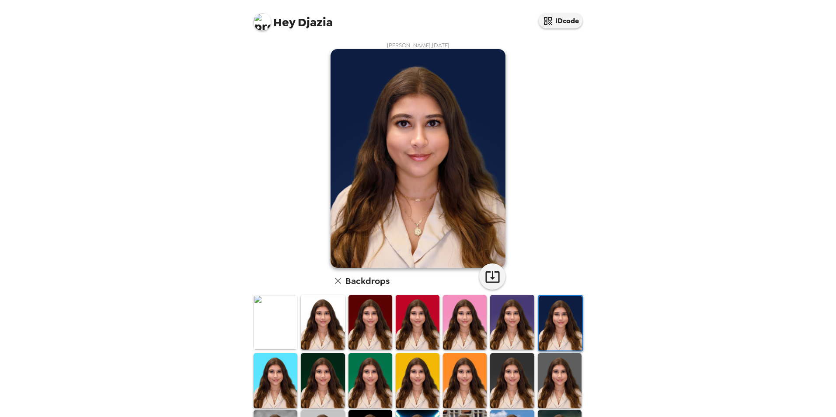
click at [275, 372] on img at bounding box center [276, 380] width 44 height 55
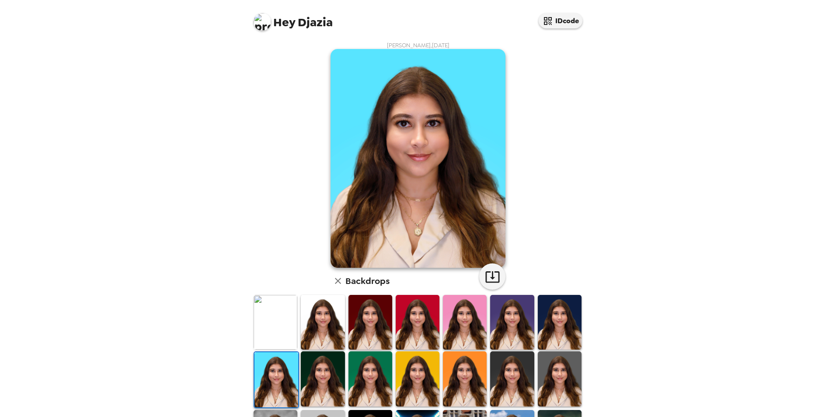
click at [317, 379] on img at bounding box center [323, 378] width 44 height 55
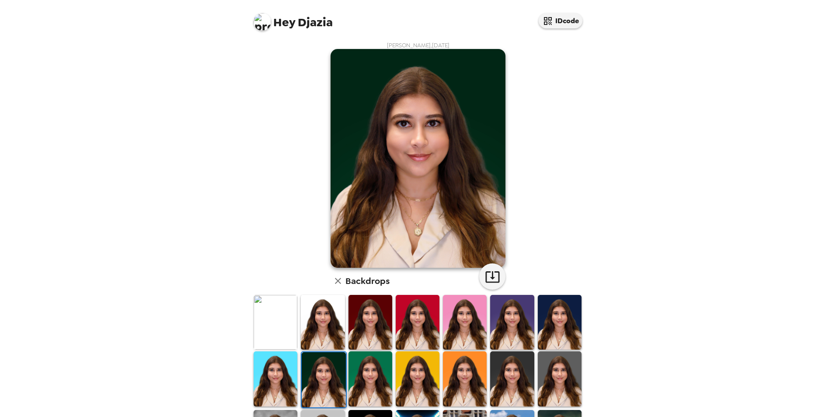
click at [382, 373] on img at bounding box center [370, 378] width 44 height 55
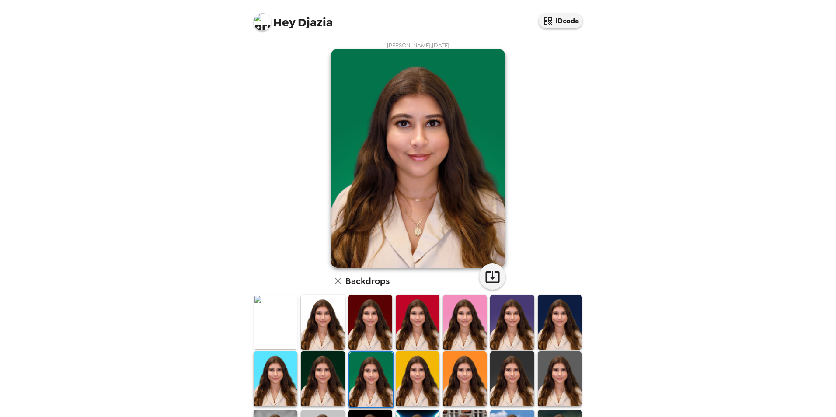
click at [417, 383] on img at bounding box center [418, 378] width 44 height 55
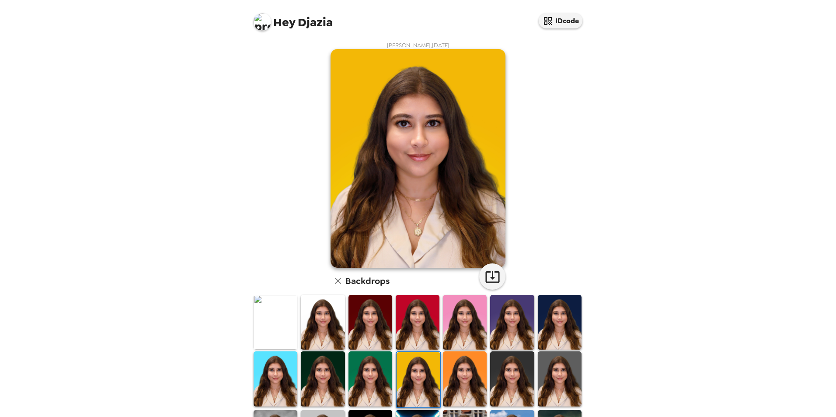
click at [470, 381] on img at bounding box center [465, 378] width 44 height 55
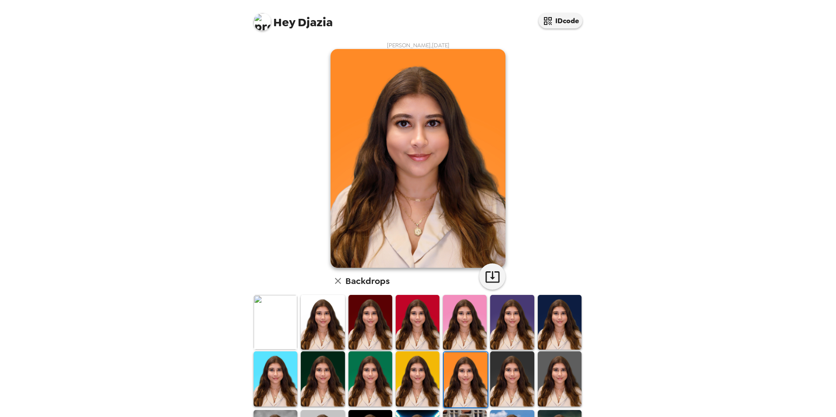
click at [504, 379] on img at bounding box center [512, 378] width 44 height 55
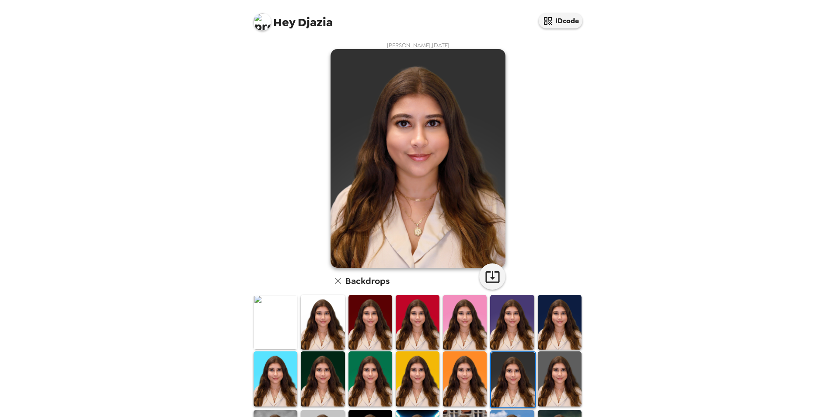
click at [548, 368] on img at bounding box center [560, 378] width 44 height 55
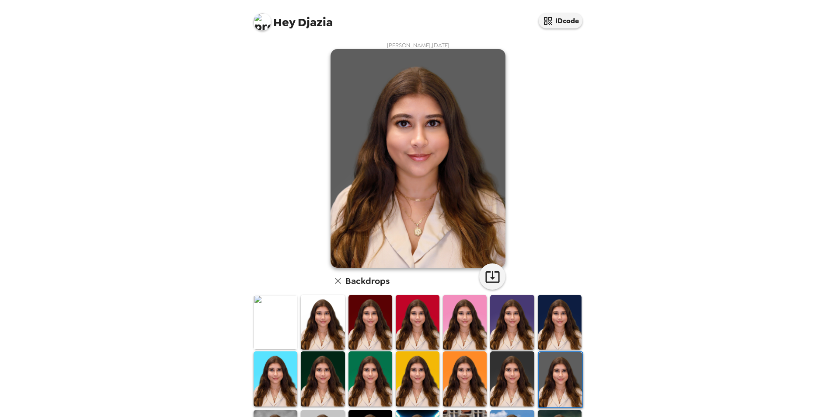
click at [504, 366] on img at bounding box center [512, 378] width 44 height 55
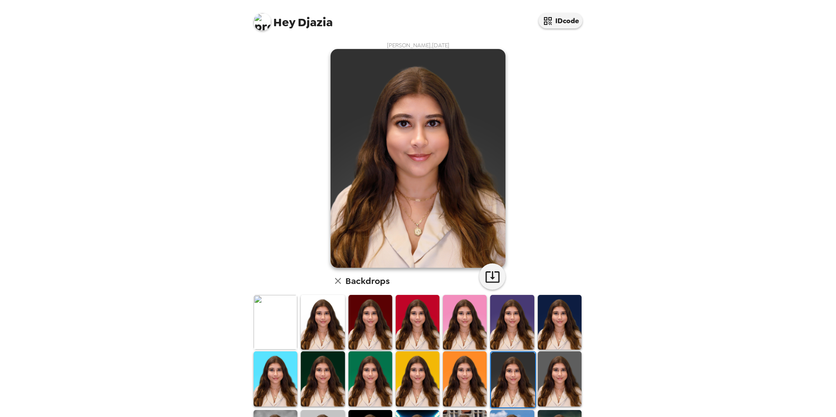
click at [553, 379] on img at bounding box center [560, 378] width 44 height 55
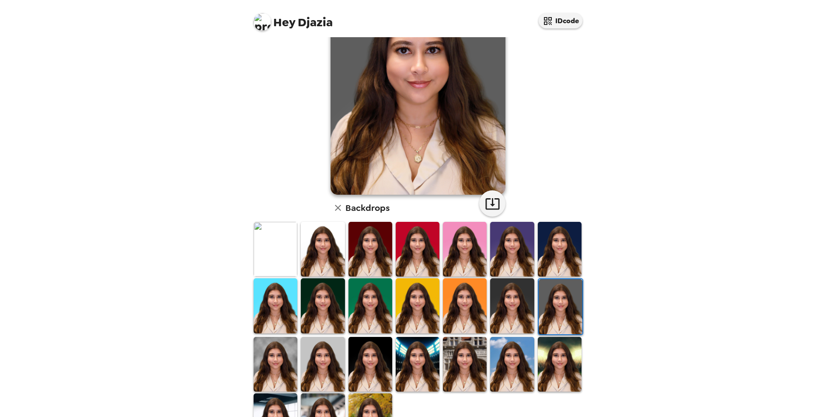
drag, startPoint x: 273, startPoint y: 360, endPoint x: 310, endPoint y: 348, distance: 38.9
click at [272, 359] on img at bounding box center [276, 364] width 44 height 55
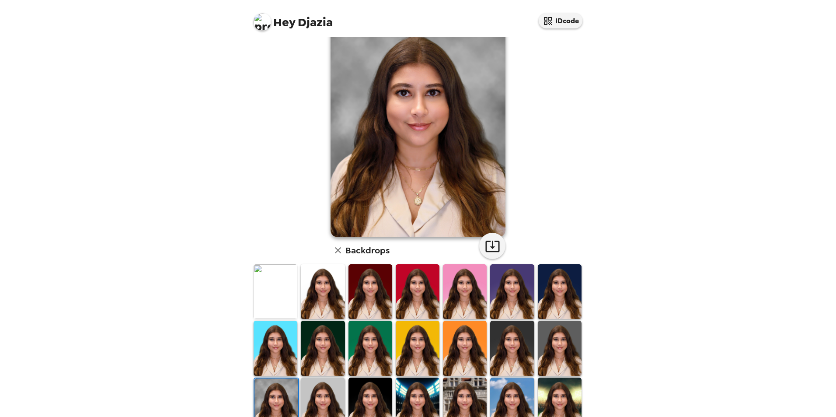
scroll to position [73, 0]
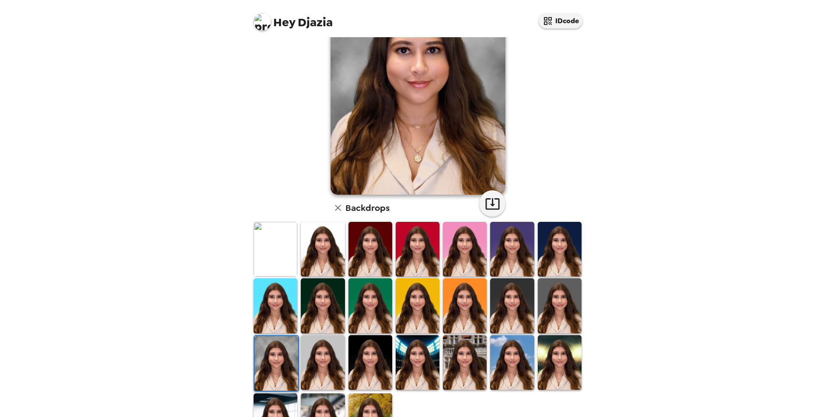
click at [329, 359] on img at bounding box center [323, 362] width 44 height 55
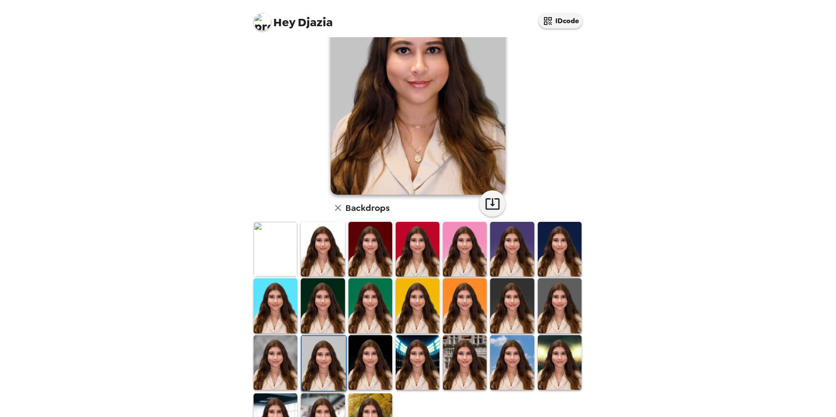
click at [367, 359] on img at bounding box center [370, 362] width 44 height 55
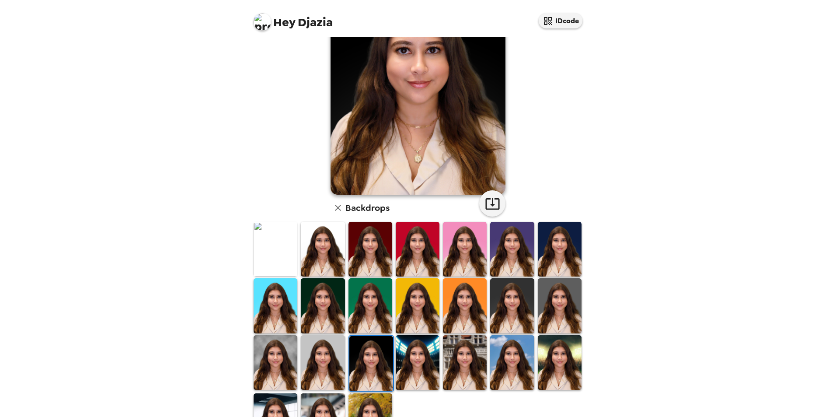
scroll to position [0, 0]
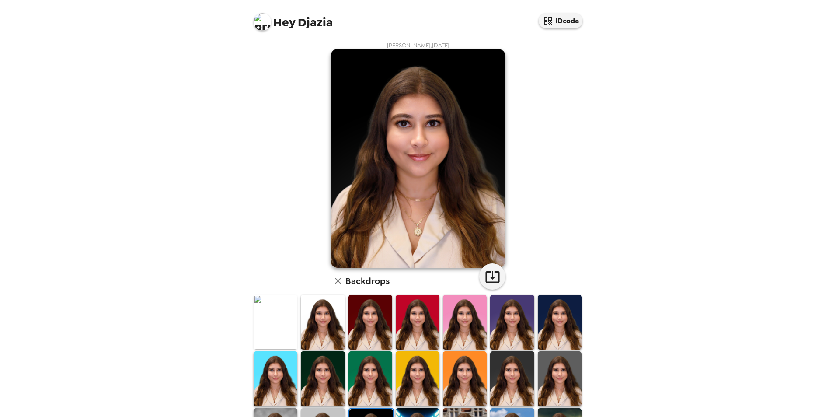
click at [506, 371] on img at bounding box center [512, 378] width 44 height 55
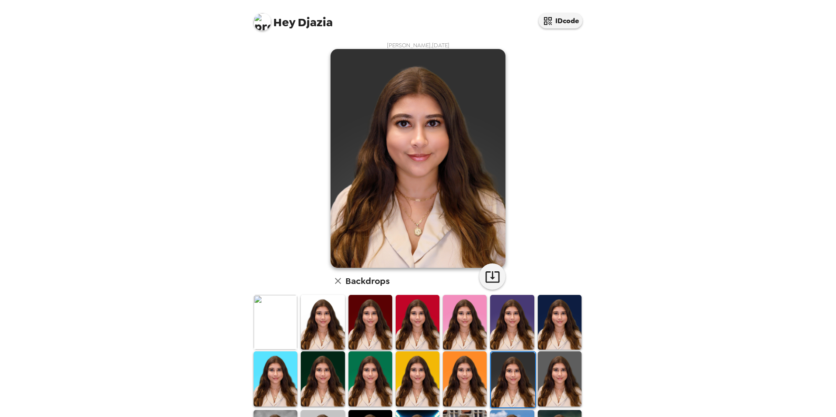
click at [545, 379] on img at bounding box center [560, 378] width 44 height 55
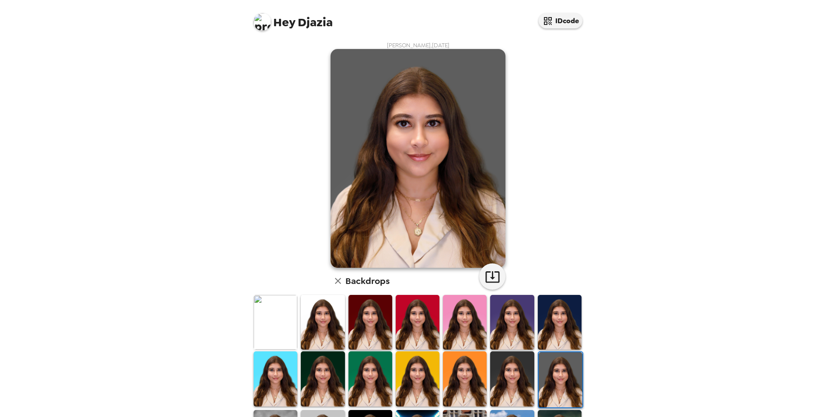
click at [514, 374] on img at bounding box center [512, 378] width 44 height 55
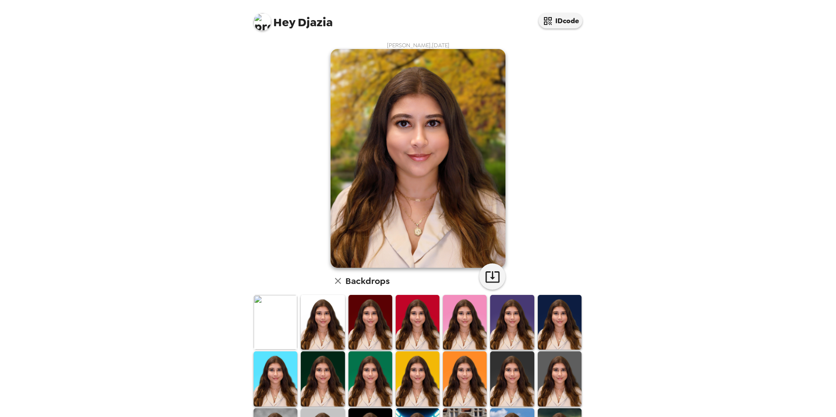
click at [513, 381] on img at bounding box center [512, 378] width 44 height 55
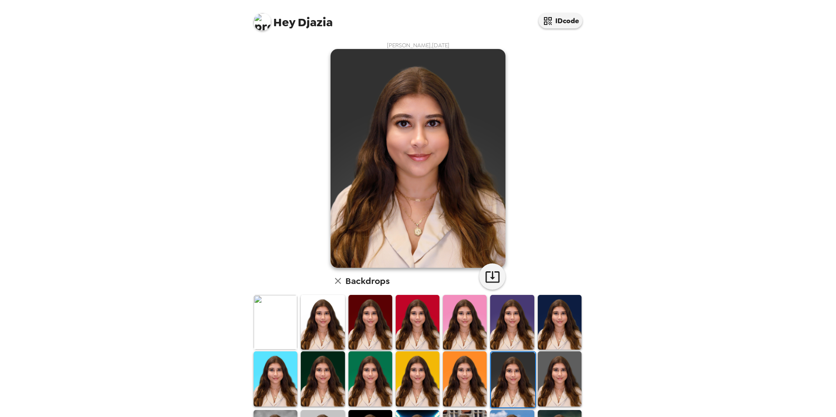
click at [326, 380] on img at bounding box center [323, 378] width 44 height 55
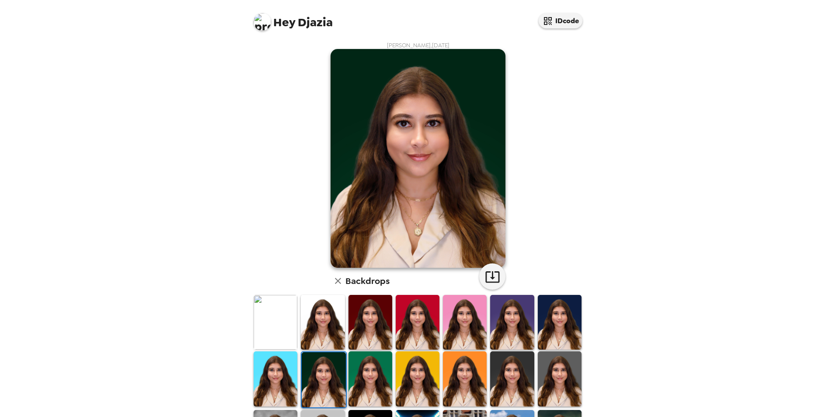
click at [517, 373] on img at bounding box center [512, 378] width 44 height 55
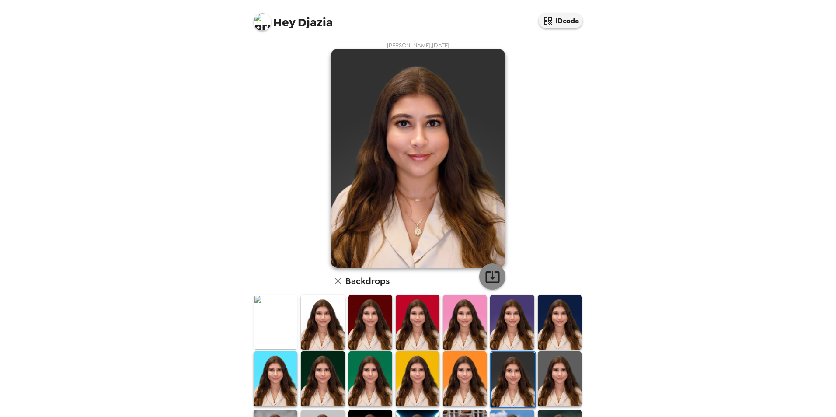
click at [501, 273] on button "button" at bounding box center [492, 276] width 26 height 26
drag, startPoint x: 109, startPoint y: 271, endPoint x: 115, endPoint y: 358, distance: 87.6
click at [107, 288] on div "Hey Djazia IDcode Djazia Khelifa , 09-23-2025 Backdrops" at bounding box center [418, 208] width 836 height 417
drag, startPoint x: 115, startPoint y: 127, endPoint x: 129, endPoint y: 125, distance: 14.2
click at [115, 127] on div "Hey Djazia IDcode Djazia Khelifa , 09-23-2025 Backdrops" at bounding box center [418, 208] width 836 height 417
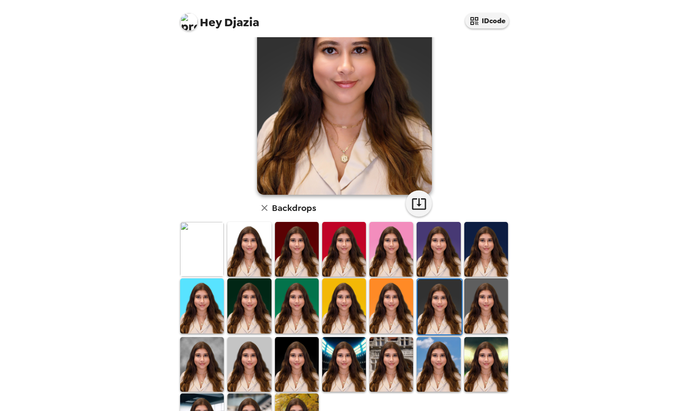
scroll to position [120, 0]
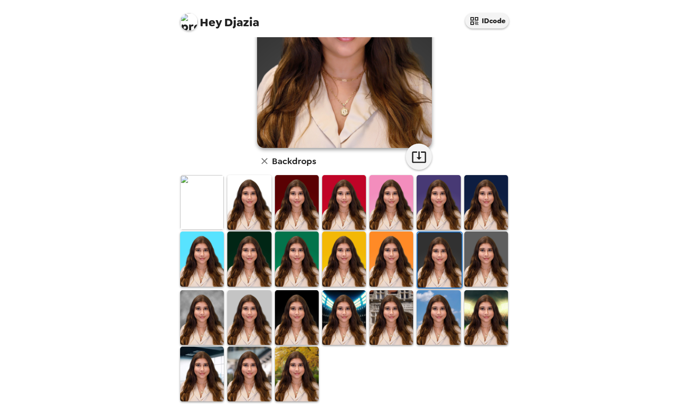
click at [292, 317] on img at bounding box center [297, 317] width 44 height 55
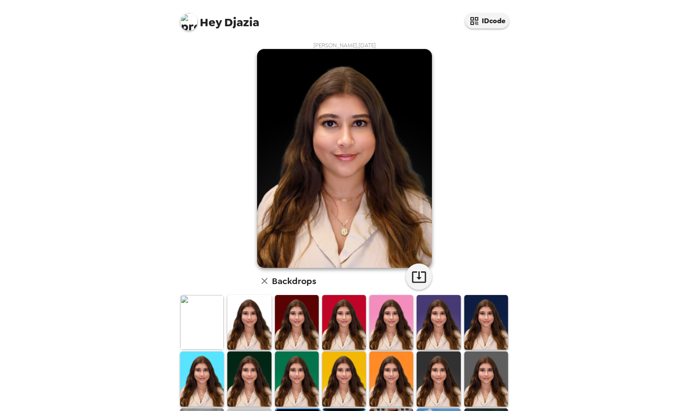
click at [449, 374] on img at bounding box center [439, 378] width 44 height 55
